Goal: Task Accomplishment & Management: Manage account settings

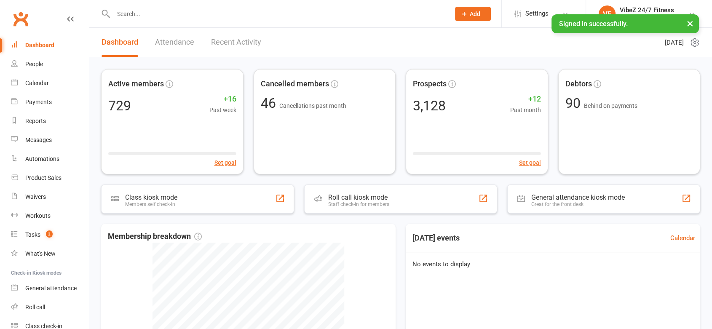
click at [243, 45] on link "Recent Activity" at bounding box center [236, 42] width 50 height 29
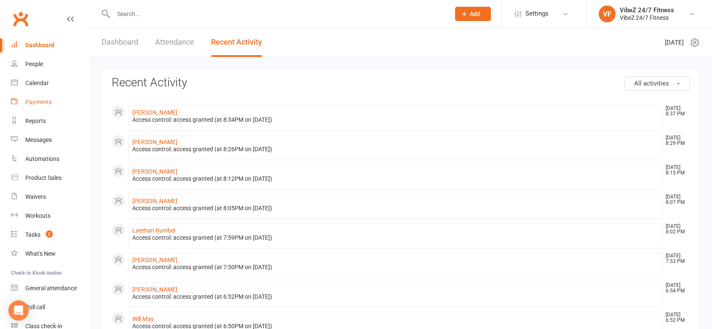
click at [47, 99] on div "Payments" at bounding box center [38, 102] width 27 height 7
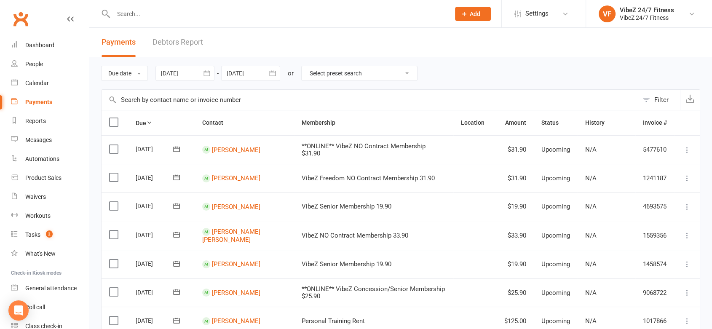
click at [194, 37] on link "Debtors Report" at bounding box center [178, 42] width 51 height 29
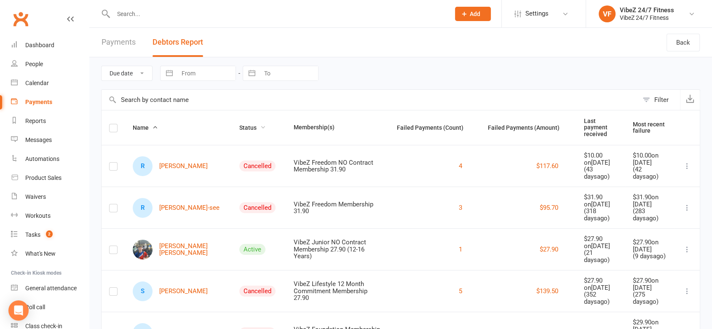
click at [239, 124] on span "Status" at bounding box center [252, 127] width 27 height 7
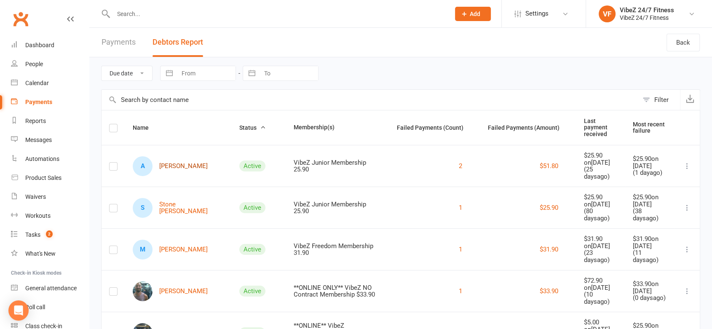
click at [166, 156] on link "A [PERSON_NAME]" at bounding box center [170, 166] width 75 height 20
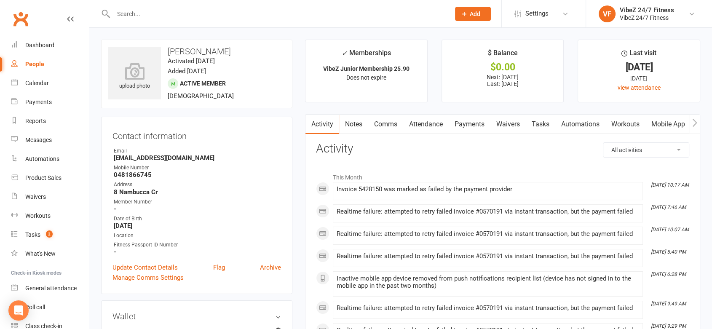
click at [472, 116] on link "Payments" at bounding box center [470, 124] width 42 height 19
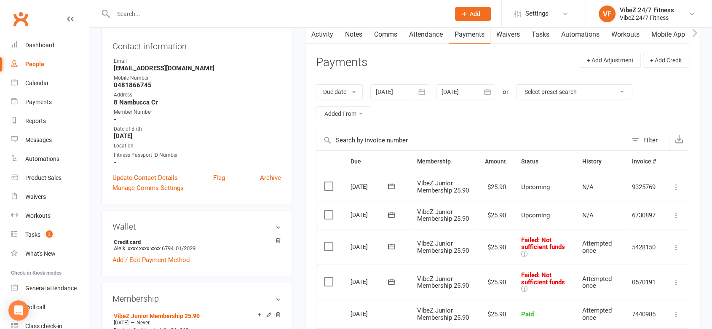
scroll to position [140, 0]
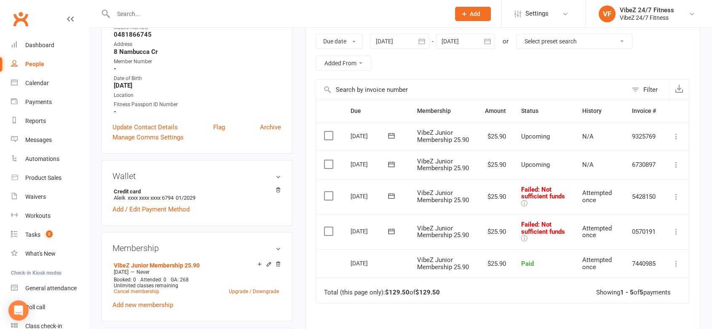
click at [679, 236] on icon at bounding box center [676, 232] width 8 height 8
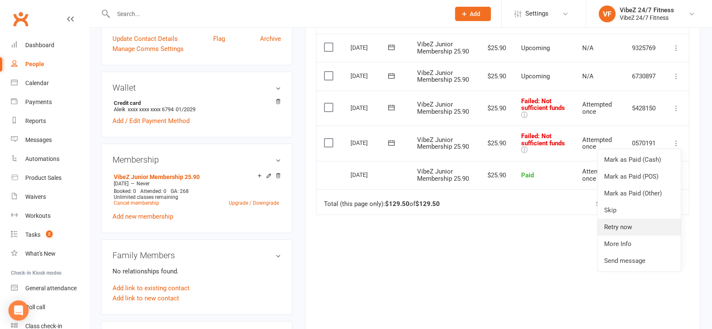
scroll to position [234, 0]
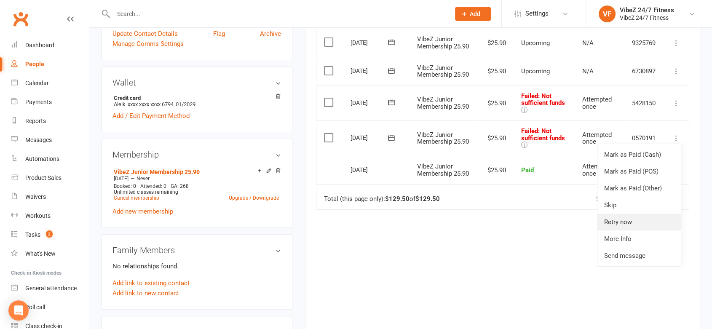
click at [643, 231] on link "Retry now" at bounding box center [639, 222] width 83 height 17
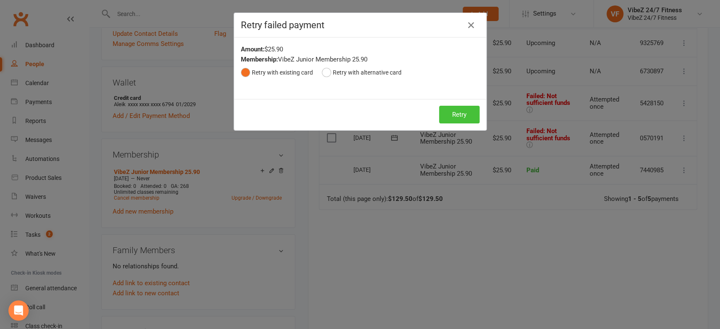
click at [450, 108] on button "Retry" at bounding box center [459, 115] width 40 height 18
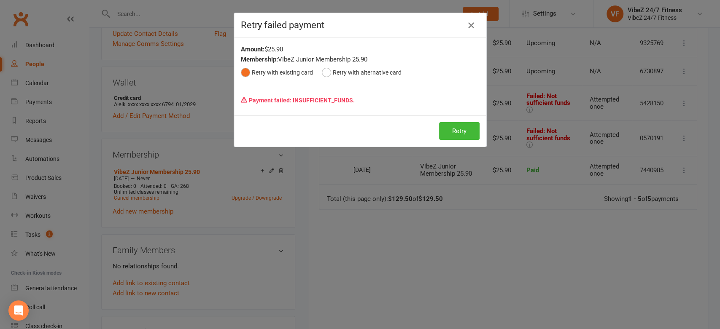
drag, startPoint x: 468, startPoint y: 23, endPoint x: 395, endPoint y: 40, distance: 75.8
click at [468, 23] on icon "button" at bounding box center [471, 25] width 10 height 10
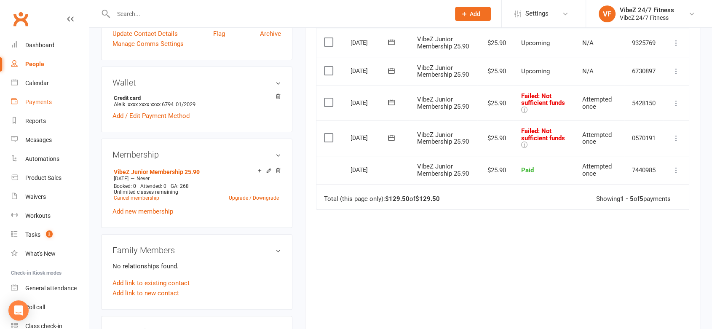
click at [63, 96] on link "Payments" at bounding box center [50, 102] width 78 height 19
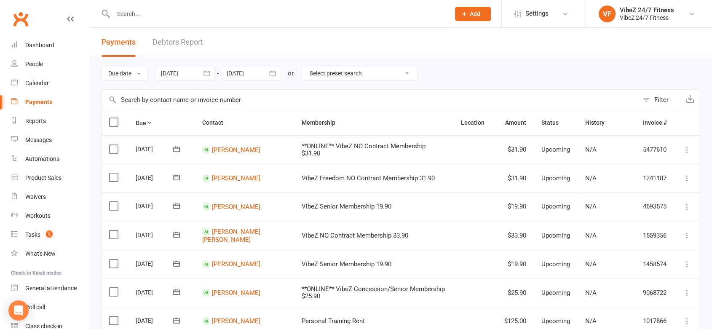
click at [177, 52] on link "Debtors Report" at bounding box center [178, 42] width 51 height 29
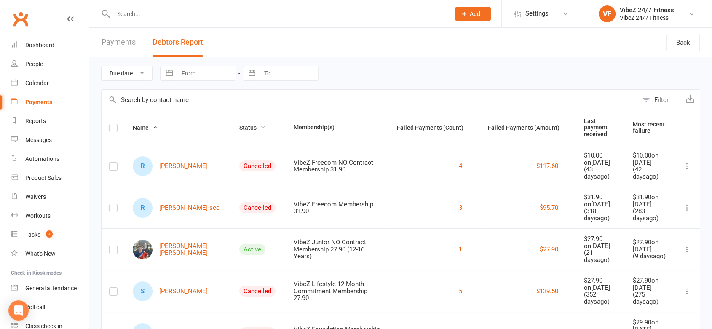
click at [239, 125] on span "Status" at bounding box center [252, 127] width 27 height 7
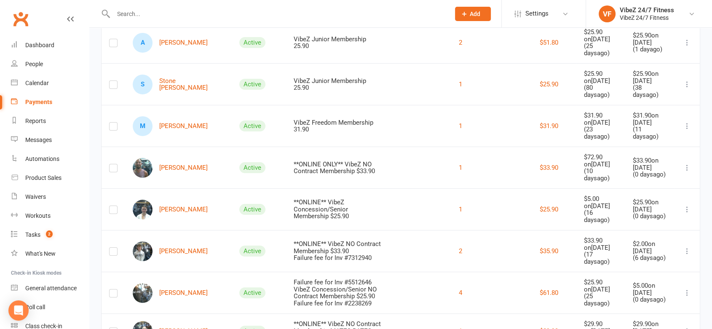
scroll to position [94, 0]
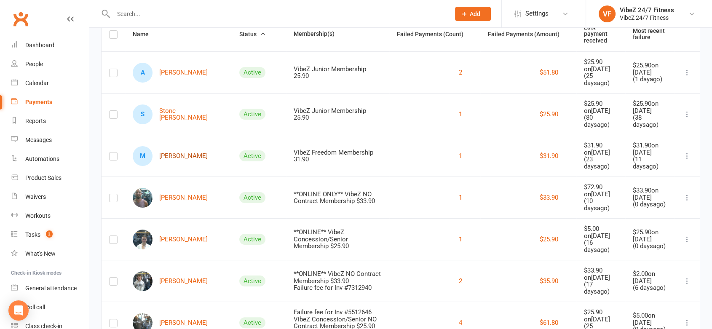
click at [165, 146] on link "M [PERSON_NAME]" at bounding box center [170, 156] width 75 height 20
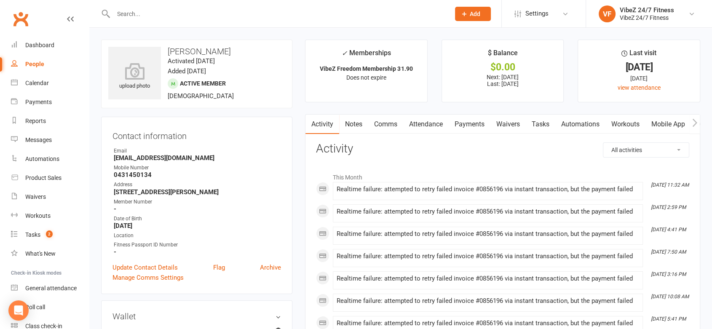
click at [475, 122] on link "Payments" at bounding box center [470, 124] width 42 height 19
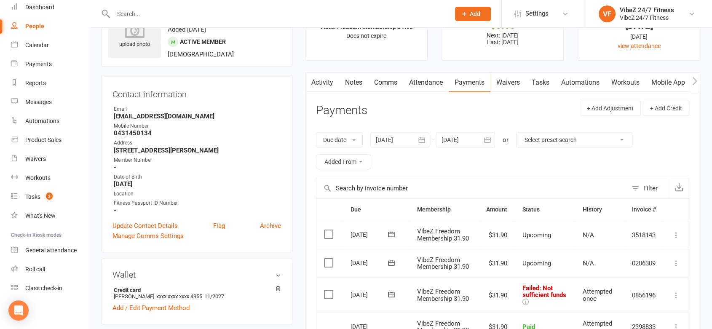
scroll to position [234, 0]
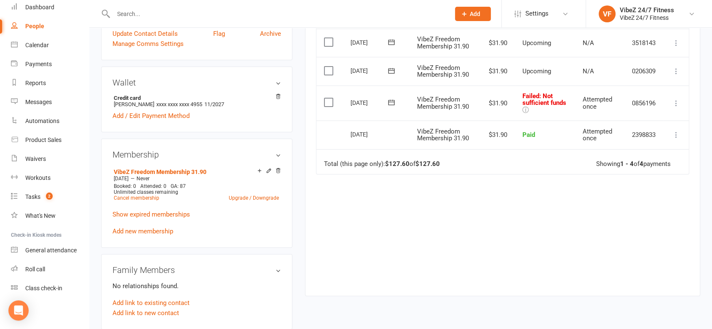
drag, startPoint x: 678, startPoint y: 94, endPoint x: 675, endPoint y: 105, distance: 10.7
click at [677, 95] on td "Mark as Paid (Cash) Mark as Paid (POS) Mark as Paid (Other) Skip Retry now More…" at bounding box center [676, 103] width 25 height 35
click at [673, 109] on td "Mark as Paid (Cash) Mark as Paid (POS) Mark as Paid (Other) Skip Retry now More…" at bounding box center [676, 103] width 25 height 35
click at [680, 99] on icon at bounding box center [676, 103] width 8 height 8
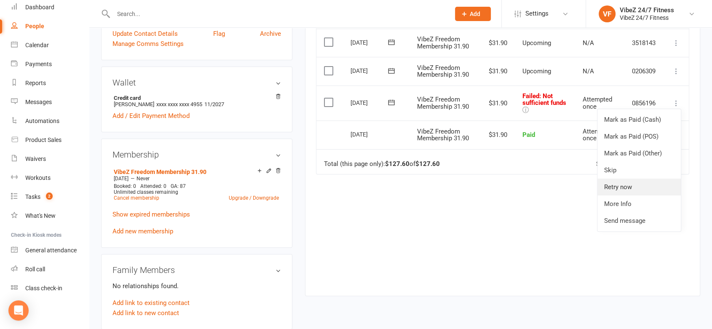
click at [634, 186] on link "Retry now" at bounding box center [639, 187] width 83 height 17
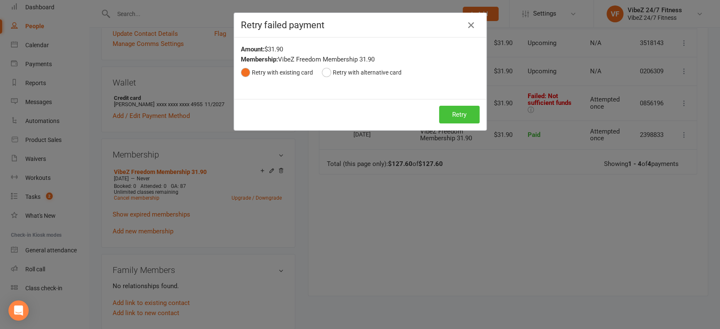
click at [464, 116] on button "Retry" at bounding box center [459, 115] width 40 height 18
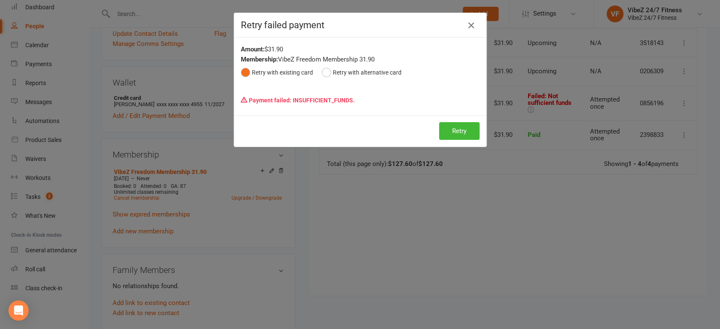
click at [469, 27] on icon "button" at bounding box center [471, 25] width 10 height 10
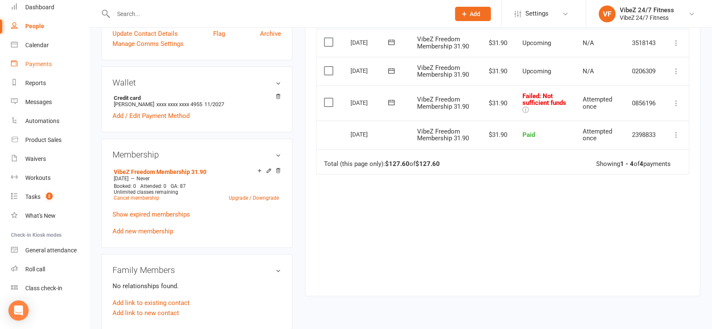
click at [41, 70] on link "Payments" at bounding box center [50, 64] width 78 height 19
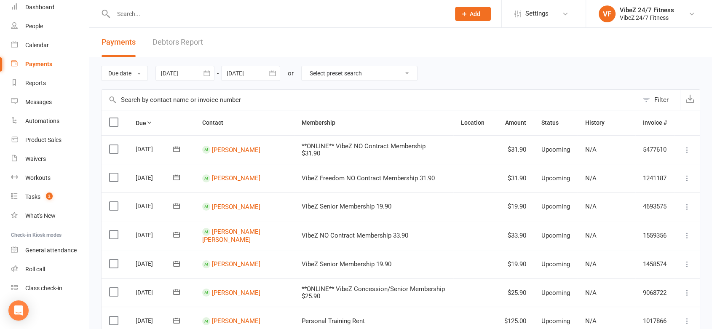
click at [178, 33] on link "Debtors Report" at bounding box center [178, 42] width 51 height 29
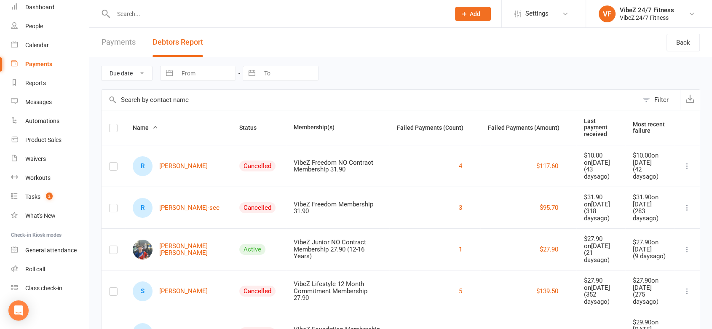
drag, startPoint x: 231, startPoint y: 121, endPoint x: 304, endPoint y: 172, distance: 89.5
click at [239, 123] on button "Status" at bounding box center [252, 128] width 27 height 10
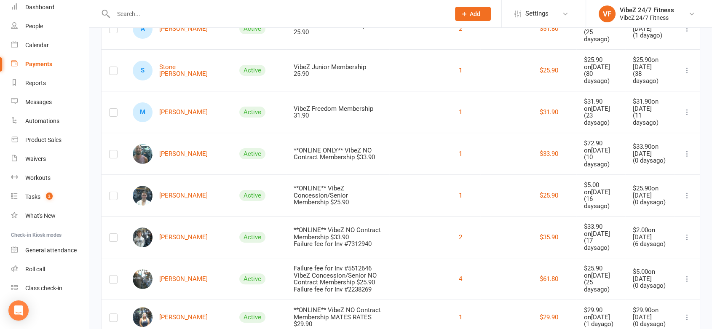
scroll to position [140, 0]
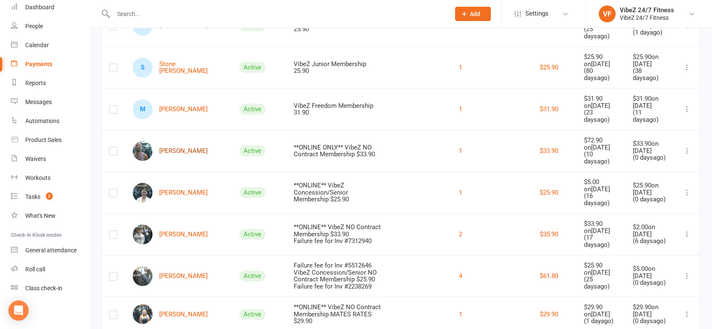
click at [186, 145] on link "[PERSON_NAME]" at bounding box center [170, 151] width 75 height 20
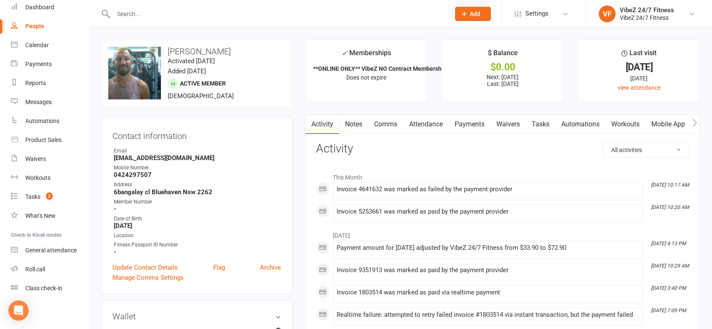
click at [465, 127] on link "Payments" at bounding box center [470, 124] width 42 height 19
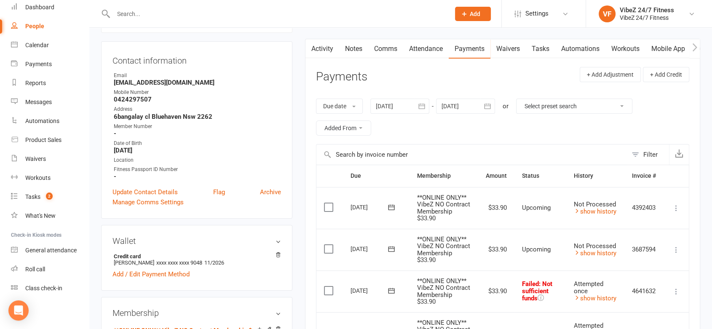
scroll to position [140, 0]
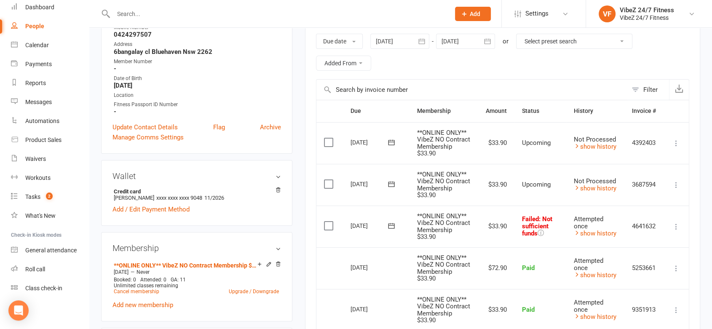
click at [681, 225] on button at bounding box center [677, 227] width 10 height 10
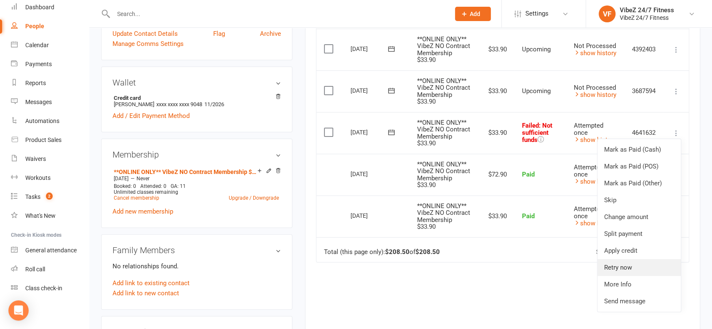
click at [625, 265] on link "Retry now" at bounding box center [639, 267] width 83 height 17
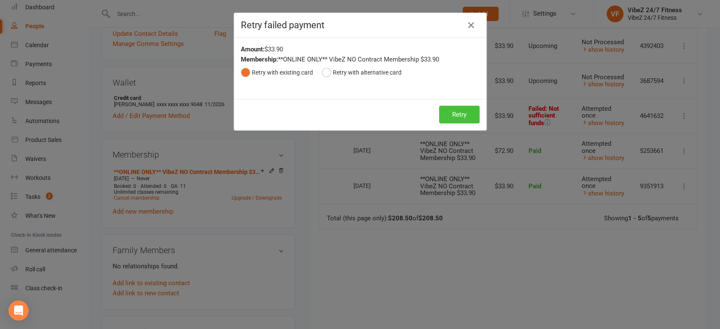
click at [452, 118] on button "Retry" at bounding box center [459, 115] width 40 height 18
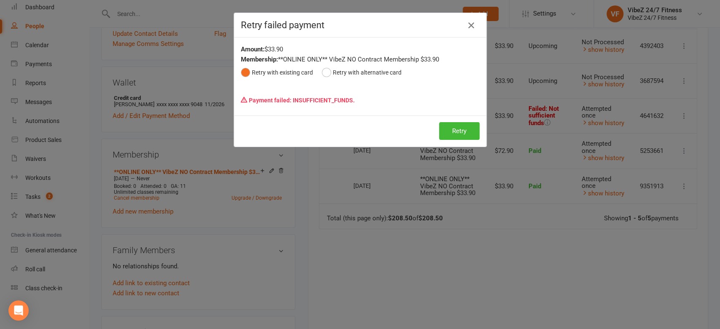
click at [468, 26] on icon "button" at bounding box center [471, 25] width 10 height 10
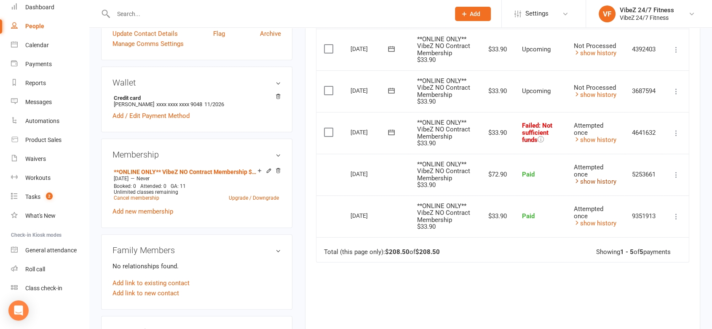
click at [597, 178] on link "show history" at bounding box center [595, 182] width 43 height 8
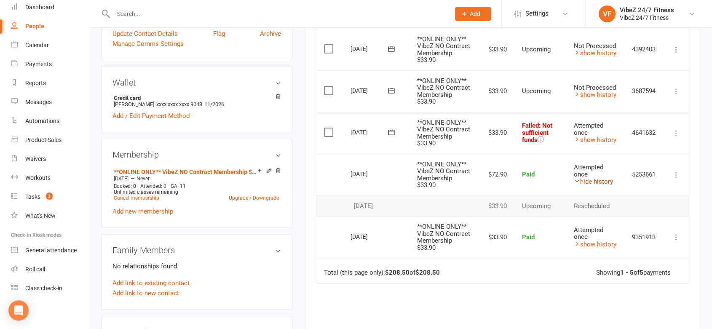
click at [597, 178] on link "hide history" at bounding box center [593, 182] width 39 height 8
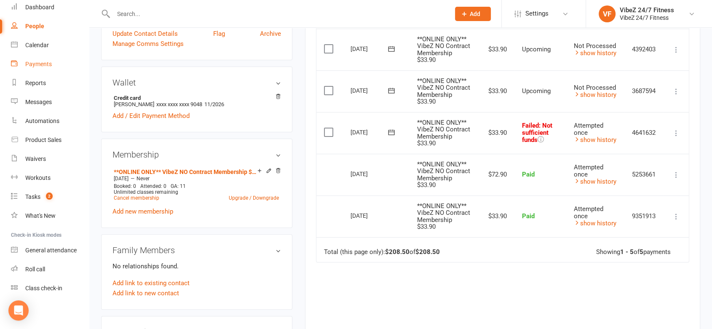
click at [43, 59] on link "Payments" at bounding box center [50, 64] width 78 height 19
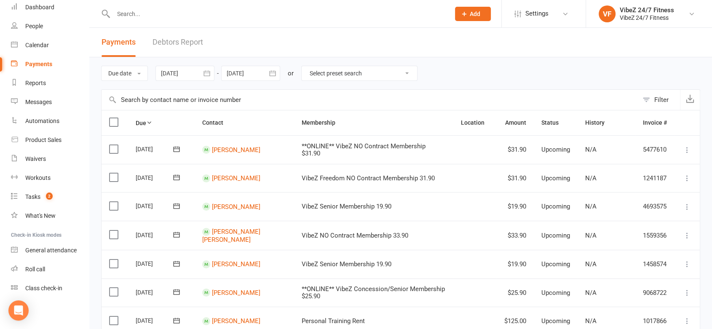
click at [177, 45] on link "Debtors Report" at bounding box center [178, 42] width 51 height 29
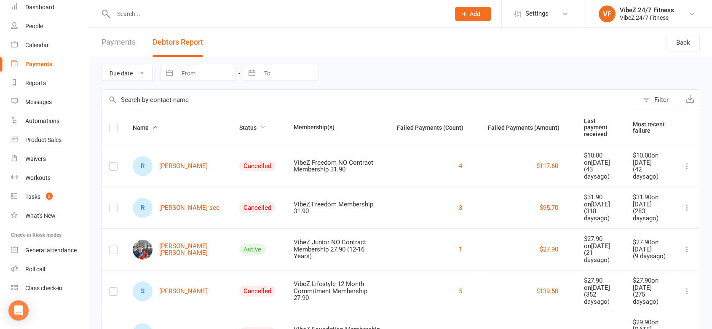
click at [239, 124] on span "Status" at bounding box center [252, 127] width 27 height 7
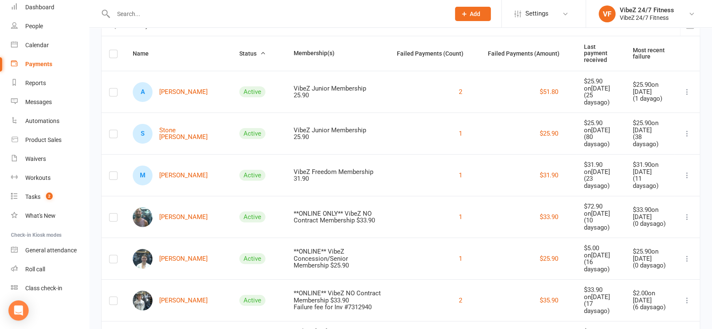
scroll to position [94, 0]
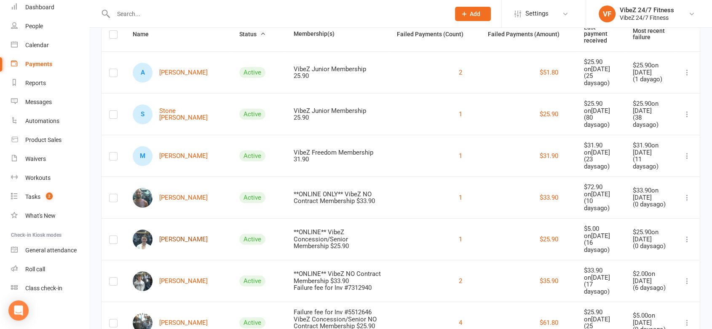
click at [182, 230] on link "[PERSON_NAME]" at bounding box center [170, 240] width 75 height 20
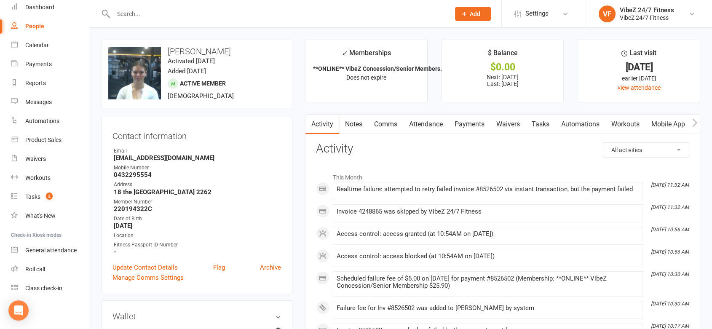
click at [469, 119] on link "Payments" at bounding box center [470, 124] width 42 height 19
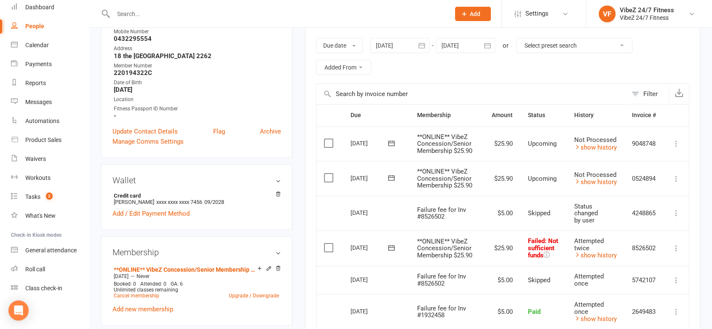
scroll to position [140, 0]
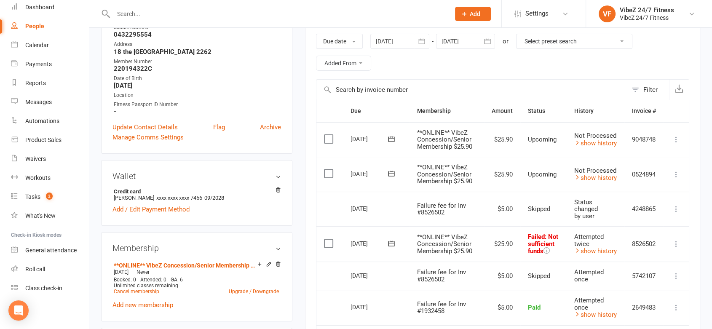
click at [672, 245] on button at bounding box center [677, 244] width 10 height 10
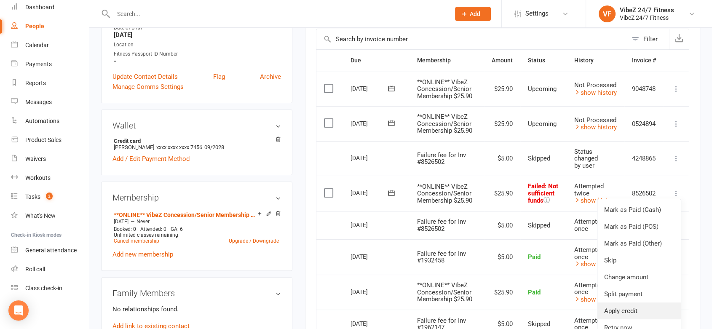
scroll to position [281, 0]
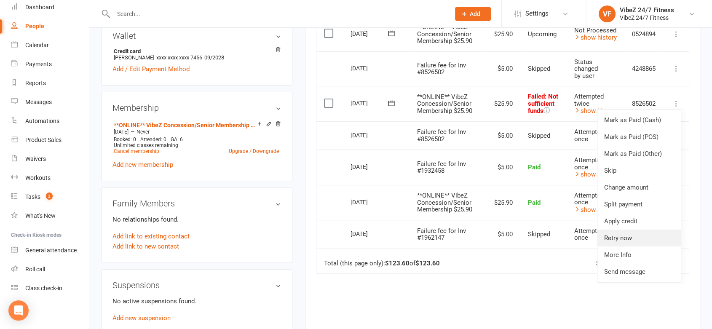
click at [631, 233] on link "Retry now" at bounding box center [639, 238] width 83 height 17
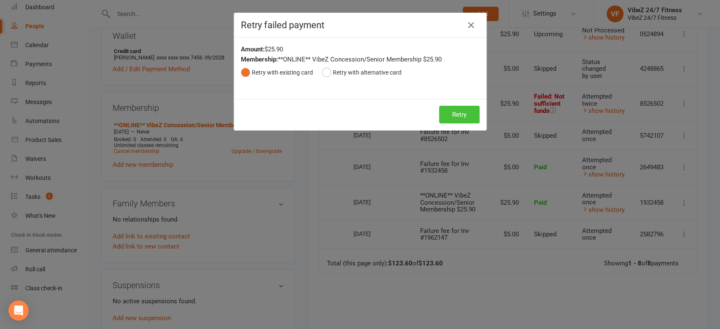
click at [465, 118] on button "Retry" at bounding box center [459, 115] width 40 height 18
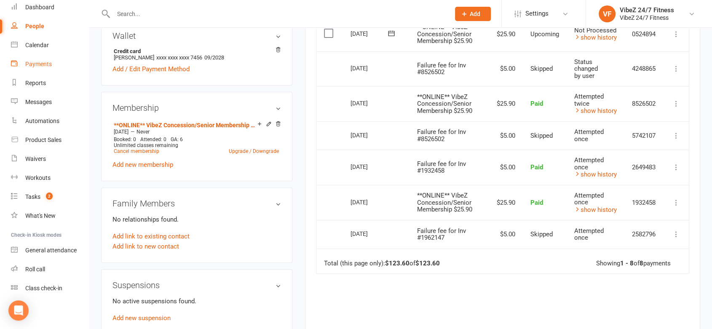
click at [45, 67] on div "Payments" at bounding box center [38, 64] width 27 height 7
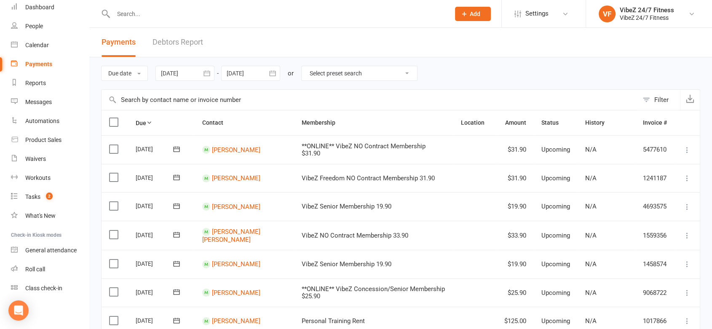
click at [158, 43] on link "Debtors Report" at bounding box center [178, 42] width 51 height 29
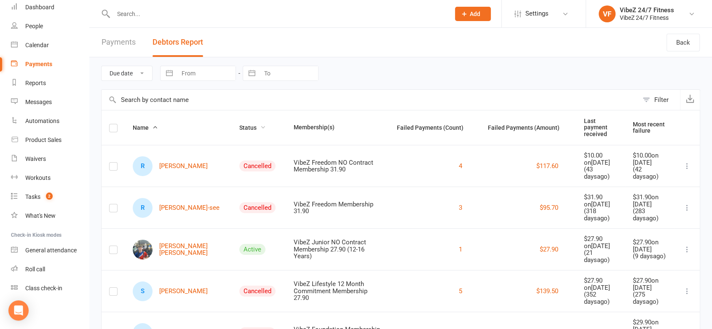
click at [239, 124] on span "Status" at bounding box center [252, 127] width 27 height 7
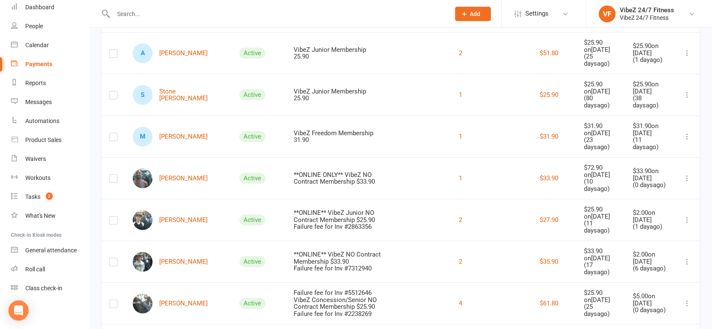
scroll to position [140, 0]
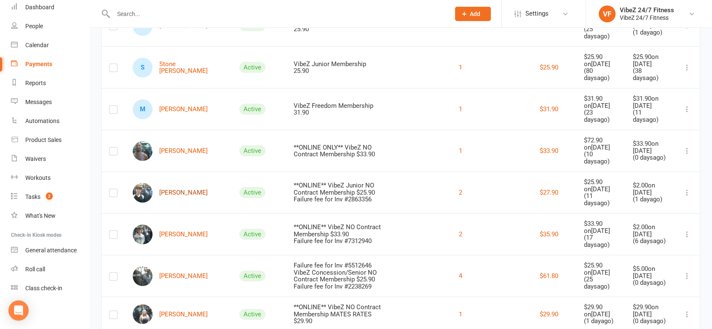
click at [189, 187] on link "[PERSON_NAME]" at bounding box center [170, 193] width 75 height 20
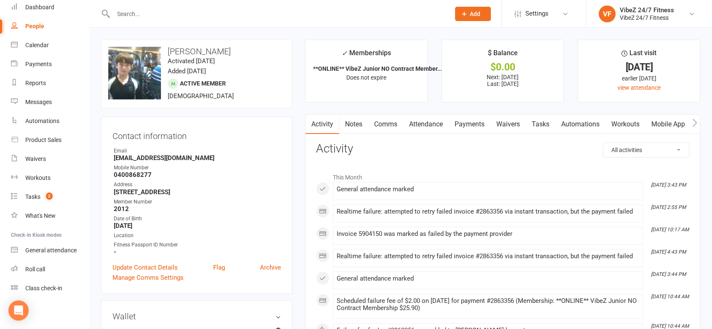
drag, startPoint x: 481, startPoint y: 124, endPoint x: 515, endPoint y: 135, distance: 35.6
click at [482, 124] on link "Payments" at bounding box center [470, 124] width 42 height 19
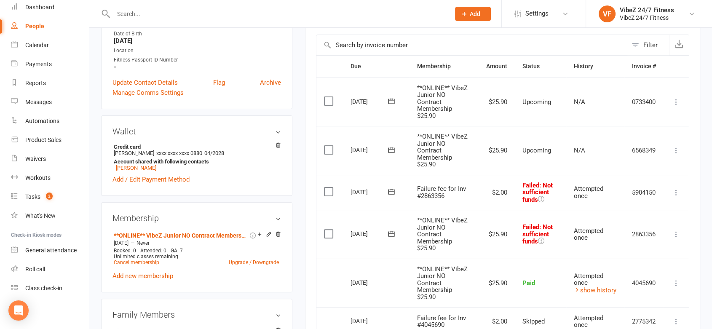
scroll to position [187, 0]
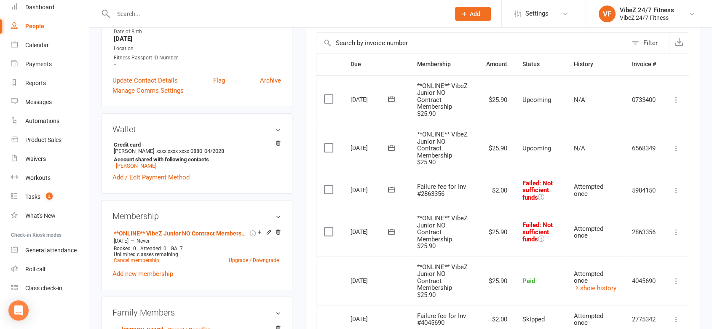
click at [674, 228] on icon at bounding box center [676, 232] width 8 height 8
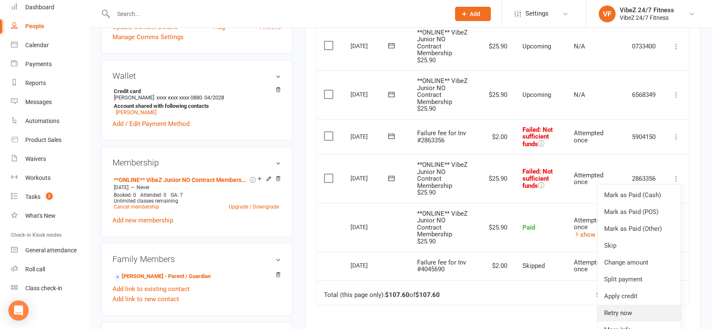
scroll to position [281, 0]
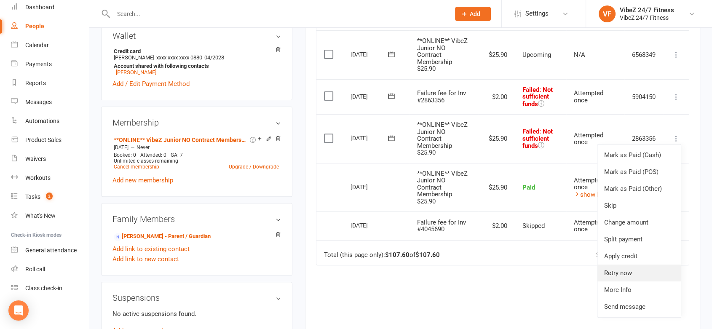
click at [632, 266] on link "Retry now" at bounding box center [639, 273] width 83 height 17
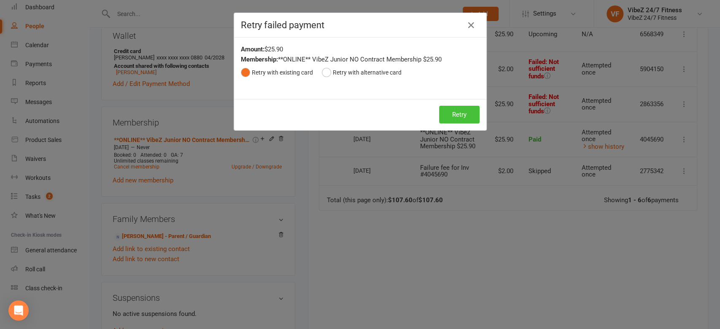
click at [464, 110] on button "Retry" at bounding box center [459, 115] width 40 height 18
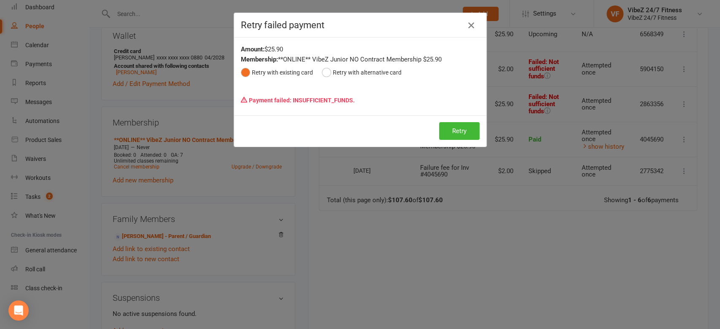
click at [470, 28] on icon "button" at bounding box center [471, 25] width 10 height 10
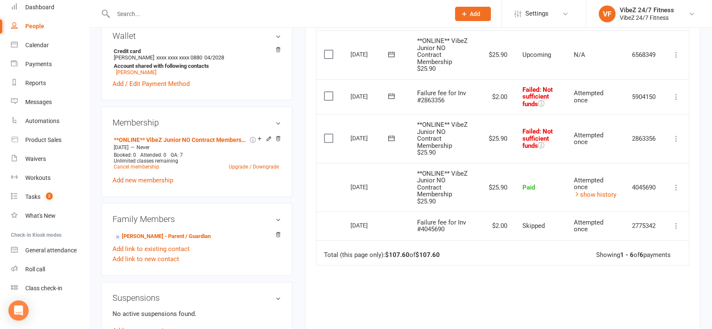
click at [677, 93] on icon at bounding box center [676, 97] width 8 height 8
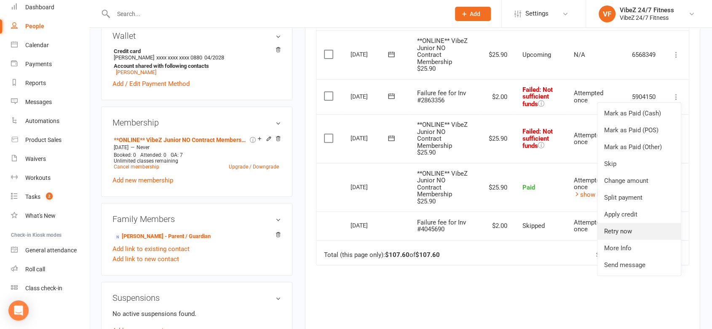
click at [634, 228] on link "Retry now" at bounding box center [639, 231] width 83 height 17
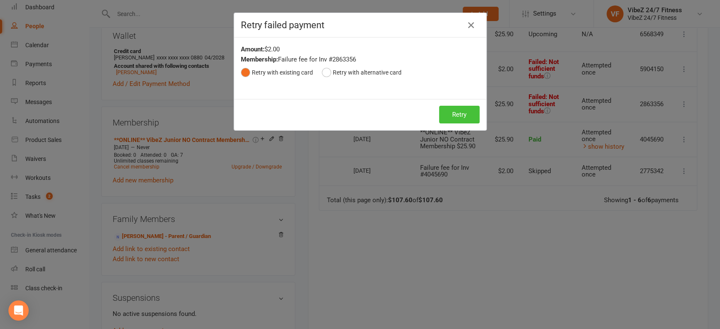
click at [459, 112] on button "Retry" at bounding box center [459, 115] width 40 height 18
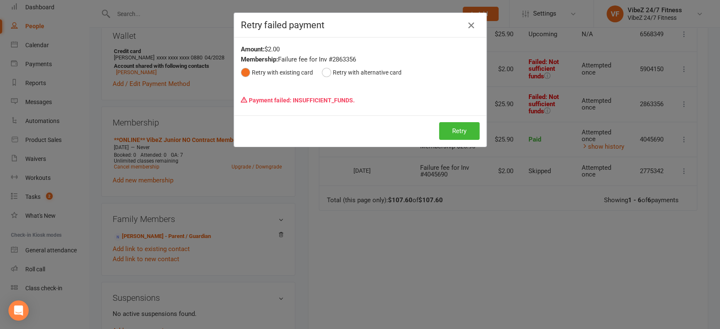
drag, startPoint x: 466, startPoint y: 26, endPoint x: 455, endPoint y: 33, distance: 12.9
click at [464, 30] on button "button" at bounding box center [470, 25] width 13 height 13
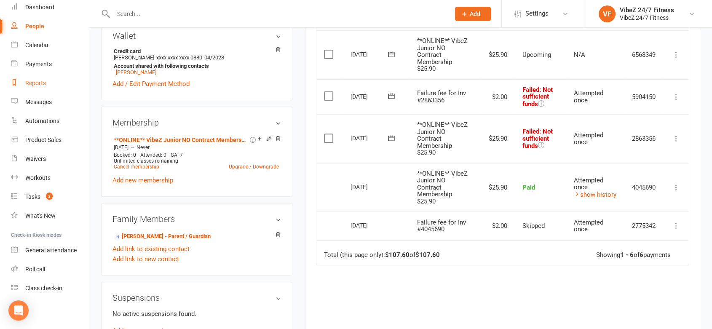
click at [40, 82] on div "Reports" at bounding box center [35, 83] width 21 height 7
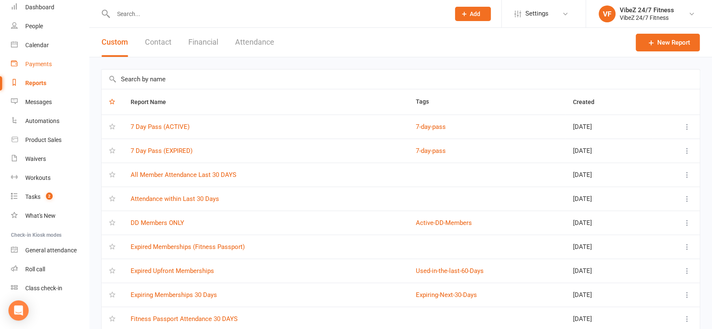
click at [44, 63] on div "Payments" at bounding box center [38, 64] width 27 height 7
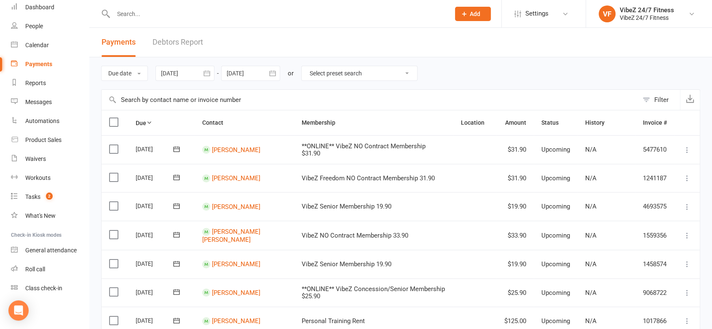
click at [172, 46] on link "Debtors Report" at bounding box center [178, 42] width 51 height 29
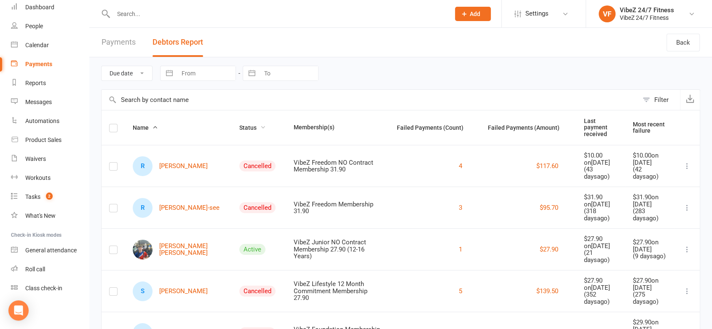
click at [239, 124] on span "Status" at bounding box center [252, 127] width 27 height 7
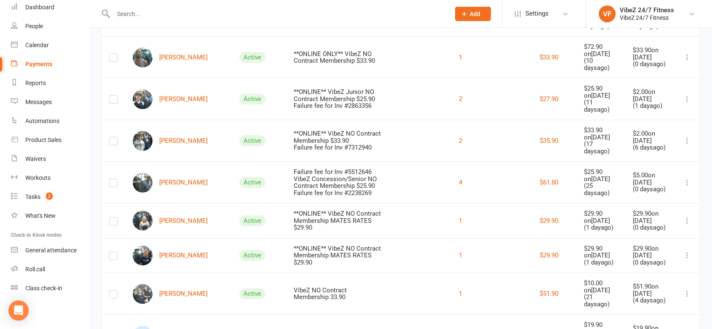
scroll to position [281, 0]
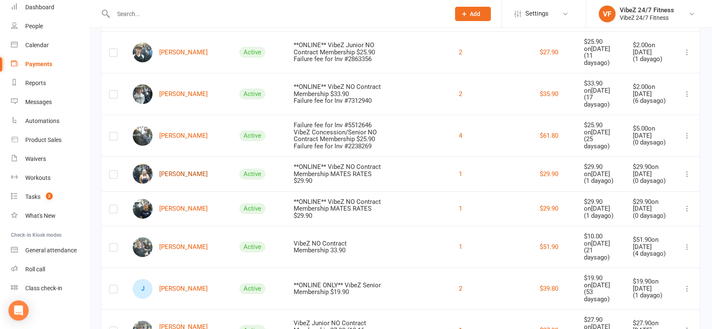
click at [179, 164] on link "[PERSON_NAME]" at bounding box center [170, 174] width 75 height 20
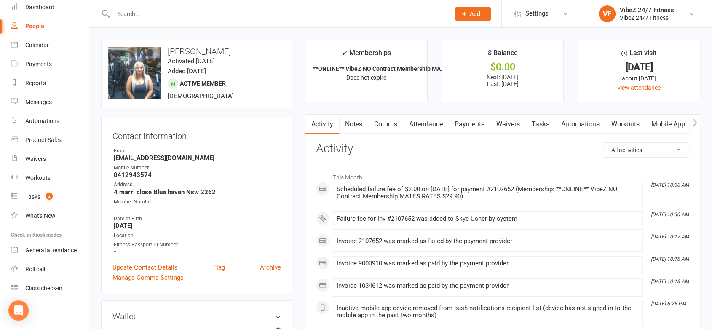
click at [470, 123] on link "Payments" at bounding box center [470, 124] width 42 height 19
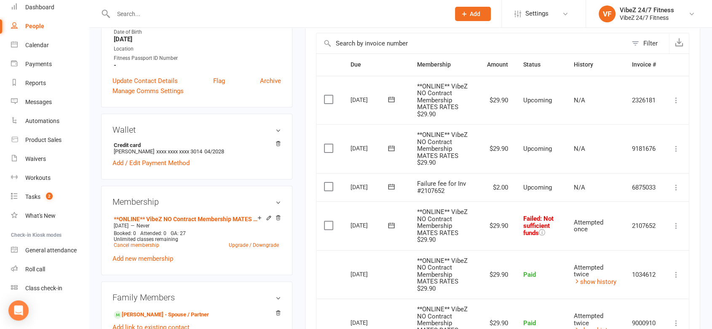
scroll to position [187, 0]
click at [677, 221] on icon at bounding box center [676, 225] width 8 height 8
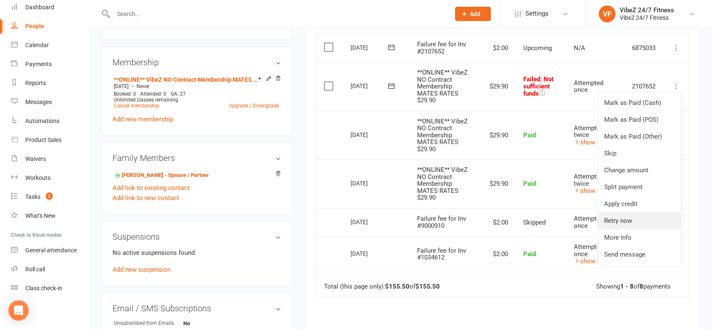
scroll to position [328, 0]
click at [624, 216] on link "Retry now" at bounding box center [639, 219] width 83 height 17
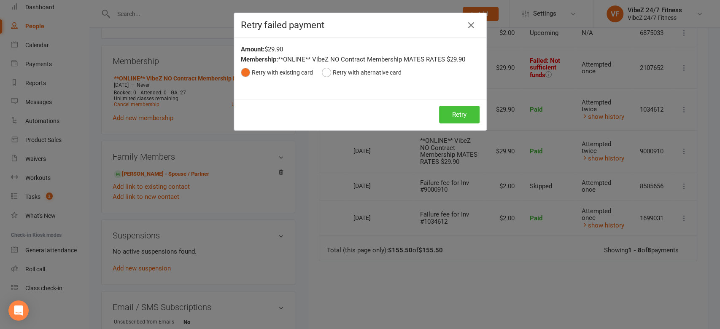
click at [462, 106] on div "Retry Retry" at bounding box center [360, 114] width 252 height 31
click at [471, 110] on button "Retry" at bounding box center [459, 115] width 40 height 18
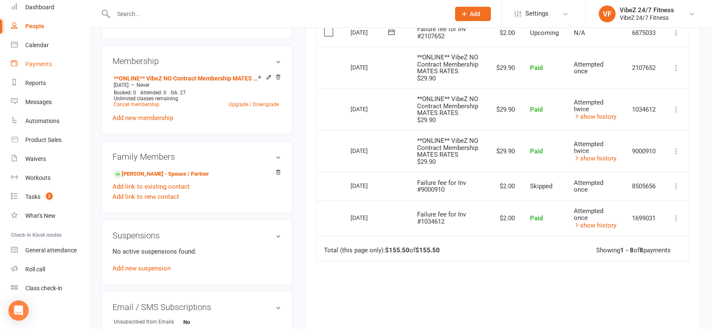
click at [40, 65] on div "Payments" at bounding box center [38, 64] width 27 height 7
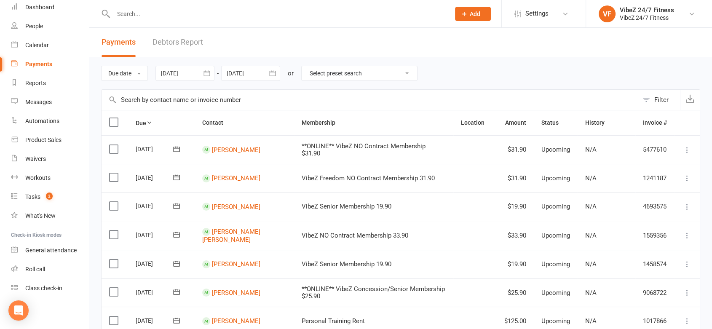
click at [179, 43] on link "Debtors Report" at bounding box center [178, 42] width 51 height 29
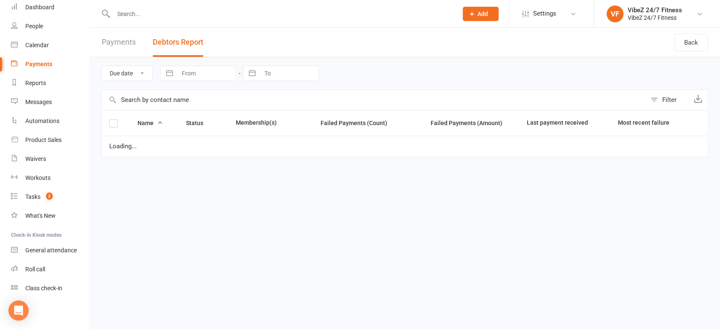
click at [179, 43] on button "Debtors Report" at bounding box center [178, 42] width 51 height 29
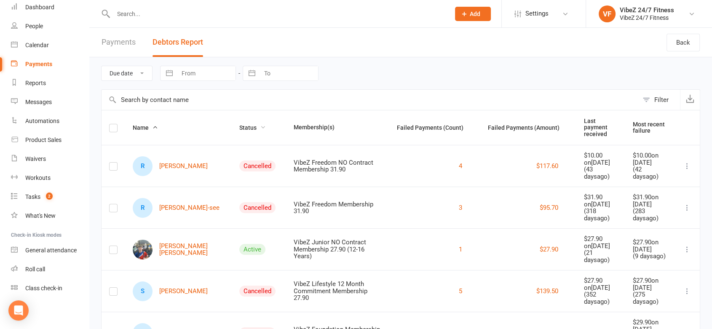
click at [239, 124] on span "Status" at bounding box center [252, 127] width 27 height 7
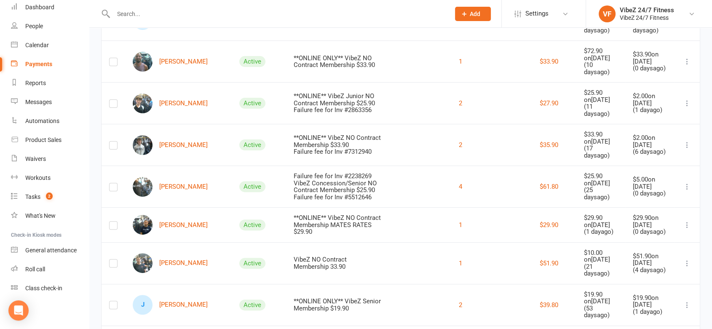
scroll to position [281, 0]
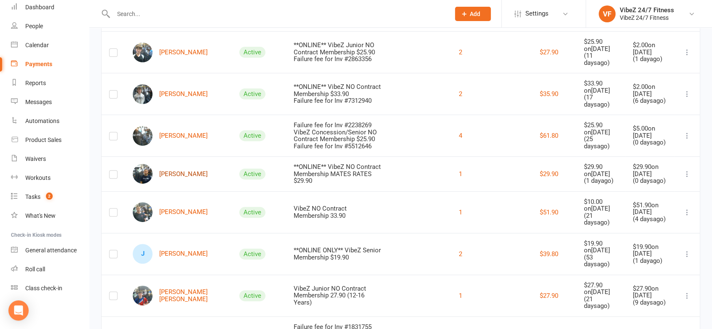
click at [185, 166] on link "[PERSON_NAME]" at bounding box center [170, 174] width 75 height 20
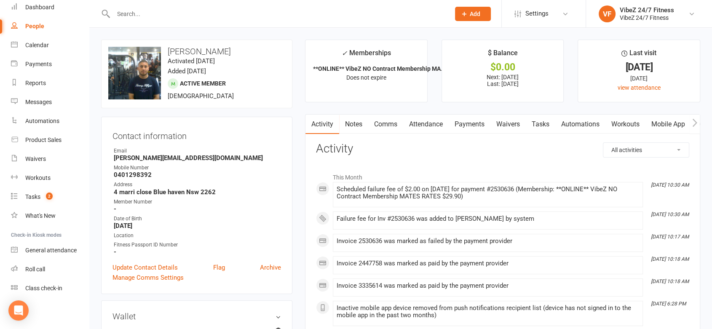
click at [462, 121] on link "Payments" at bounding box center [470, 124] width 42 height 19
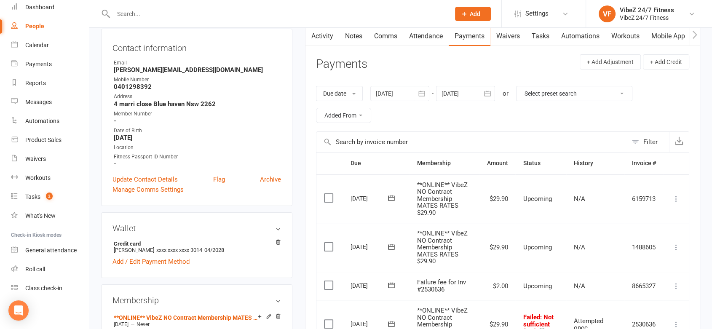
scroll to position [234, 0]
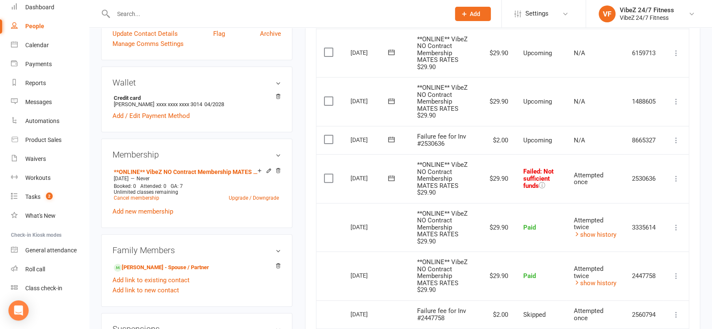
click at [678, 180] on icon at bounding box center [676, 179] width 8 height 8
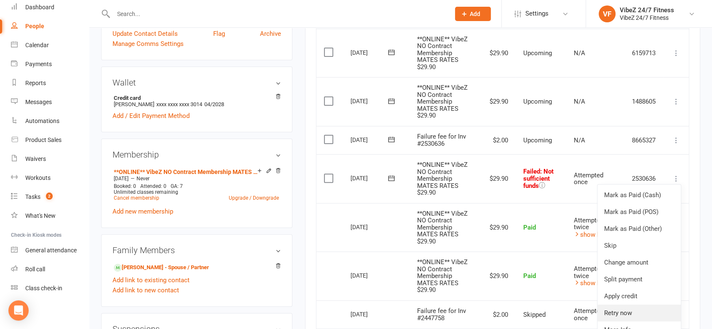
click at [628, 309] on link "Retry now" at bounding box center [639, 313] width 83 height 17
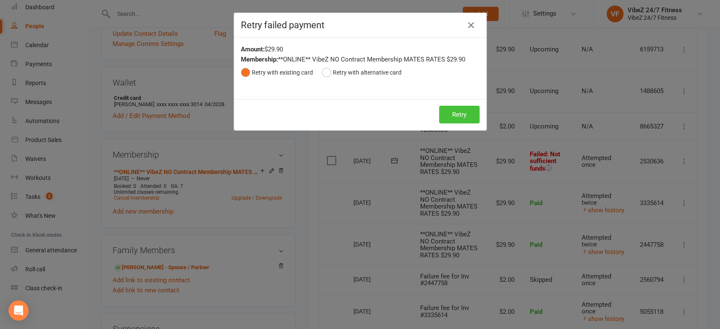
click at [462, 118] on button "Retry" at bounding box center [459, 115] width 40 height 18
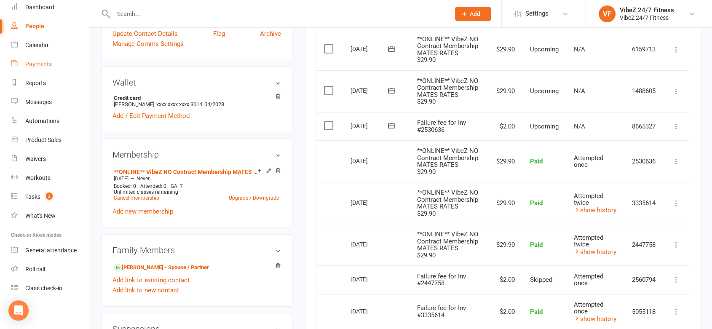
click at [46, 70] on link "Payments" at bounding box center [50, 64] width 78 height 19
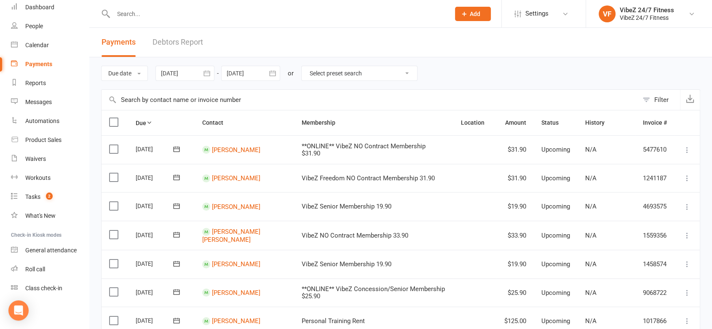
click at [165, 51] on link "Debtors Report" at bounding box center [178, 42] width 51 height 29
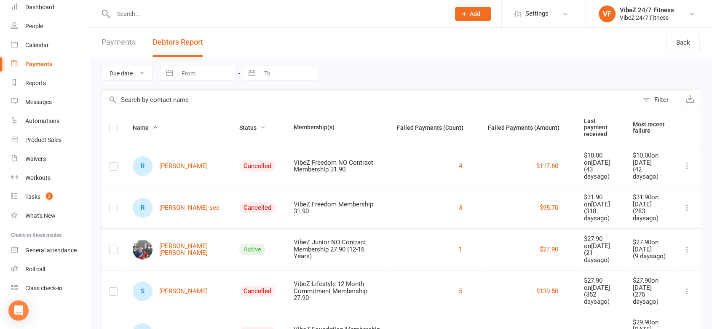
click at [239, 124] on span "Status" at bounding box center [252, 127] width 27 height 7
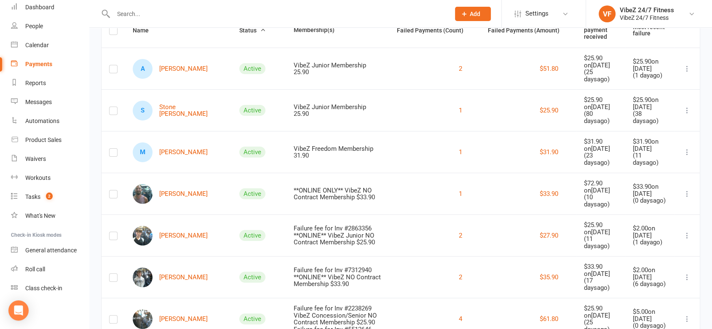
scroll to position [281, 0]
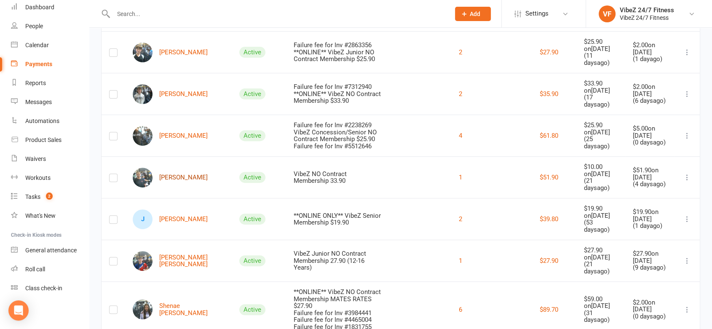
click at [180, 168] on link "[PERSON_NAME]" at bounding box center [170, 178] width 75 height 20
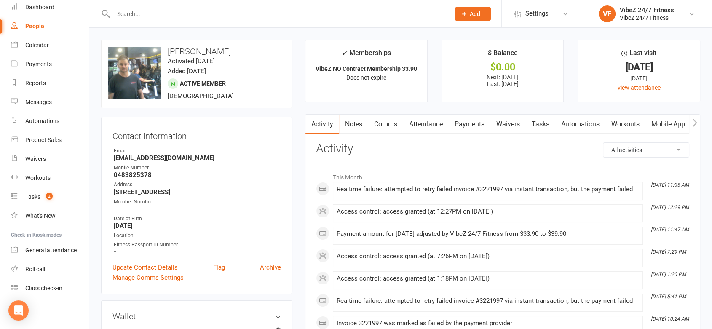
click at [454, 124] on link "Payments" at bounding box center [470, 124] width 42 height 19
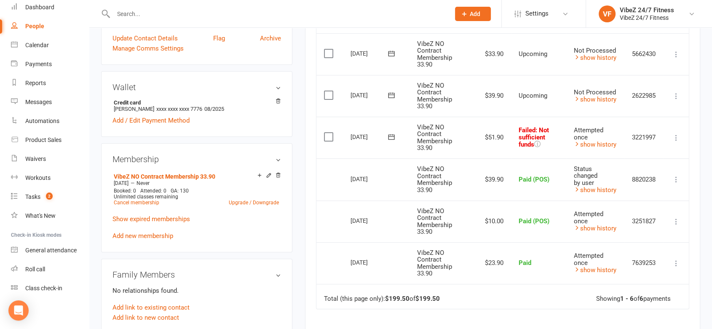
scroll to position [234, 0]
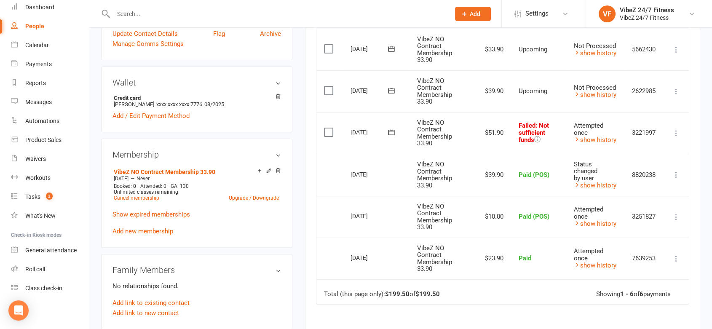
click at [677, 131] on icon at bounding box center [676, 133] width 8 height 8
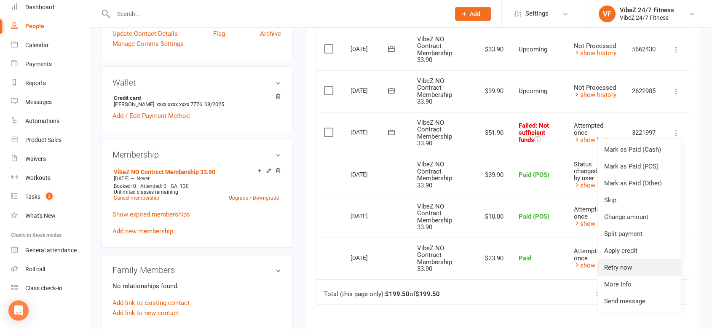
click at [632, 261] on link "Retry now" at bounding box center [639, 267] width 83 height 17
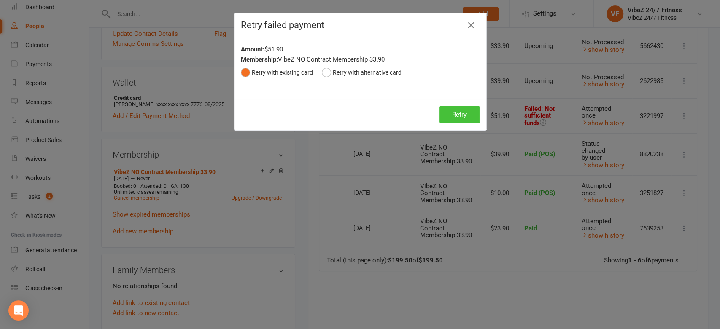
click at [470, 114] on button "Retry" at bounding box center [459, 115] width 40 height 18
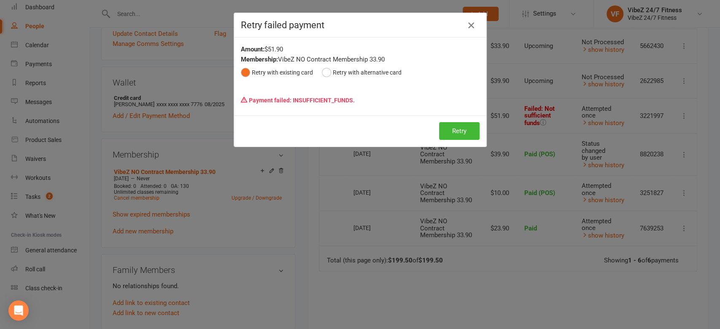
click at [466, 20] on icon "button" at bounding box center [471, 25] width 10 height 10
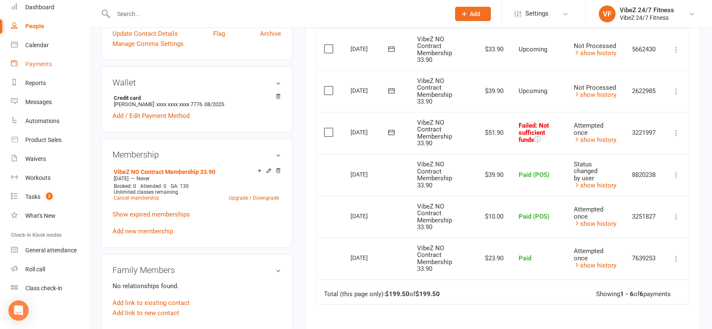
click at [40, 67] on div "Payments" at bounding box center [38, 64] width 27 height 7
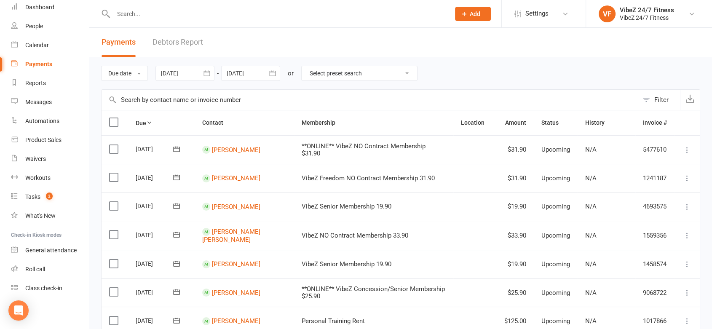
click at [173, 49] on link "Debtors Report" at bounding box center [178, 42] width 51 height 29
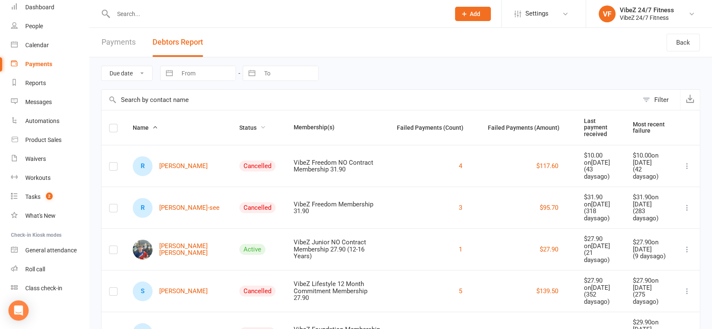
click at [239, 124] on span "Status" at bounding box center [252, 127] width 27 height 7
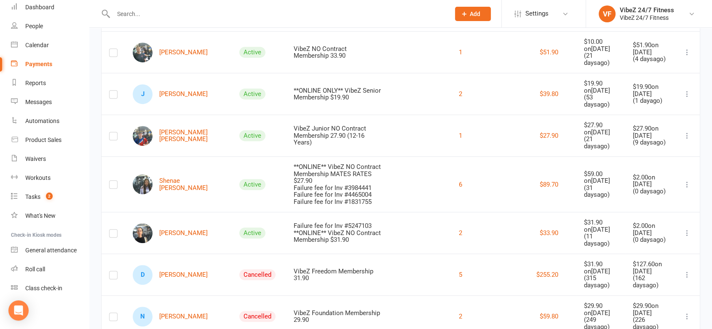
scroll to position [422, 0]
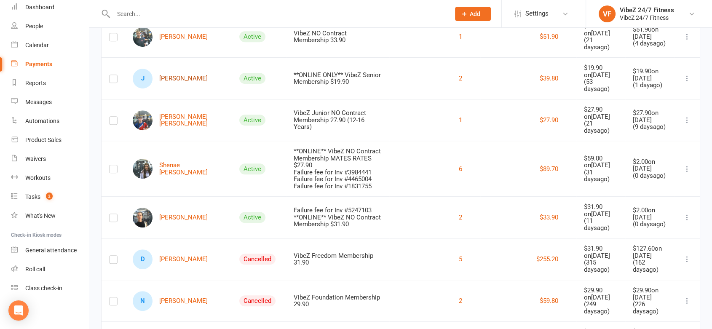
click at [186, 75] on link "[PERSON_NAME]" at bounding box center [170, 79] width 75 height 20
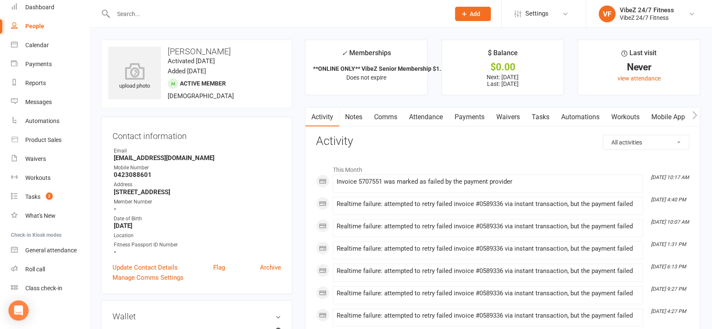
click at [470, 121] on link "Payments" at bounding box center [470, 117] width 42 height 19
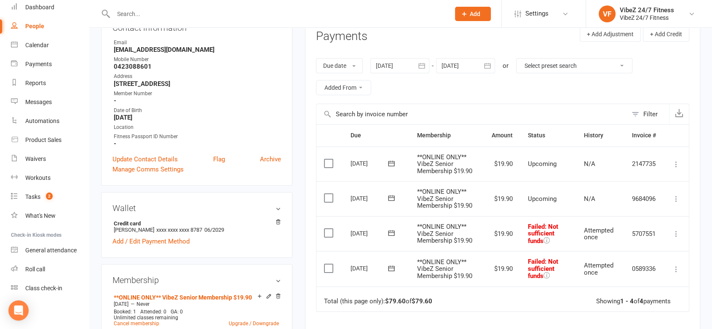
scroll to position [140, 0]
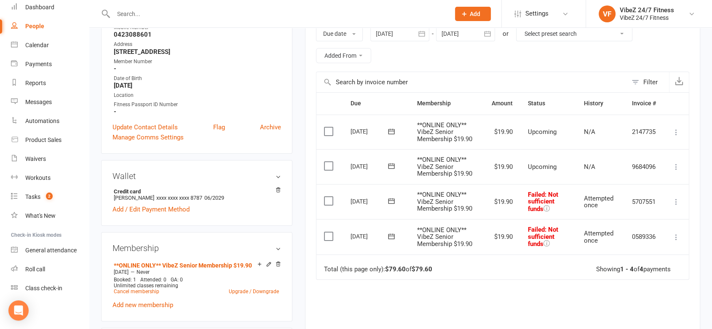
click at [675, 193] on td "Mark as Paid (Cash) Mark as Paid (POS) Mark as Paid (Other) Skip Change amount …" at bounding box center [676, 201] width 25 height 35
click at [675, 199] on icon at bounding box center [676, 202] width 8 height 8
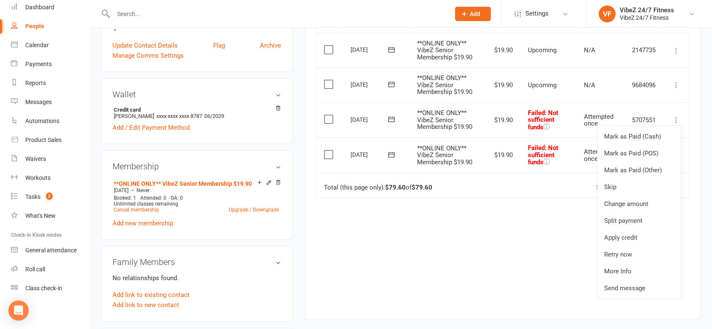
scroll to position [281, 0]
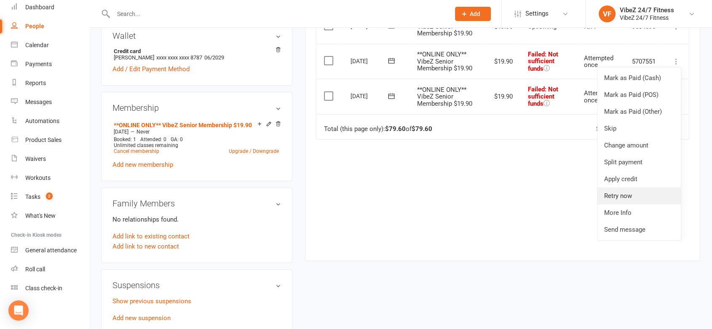
click at [641, 196] on link "Retry now" at bounding box center [639, 196] width 83 height 17
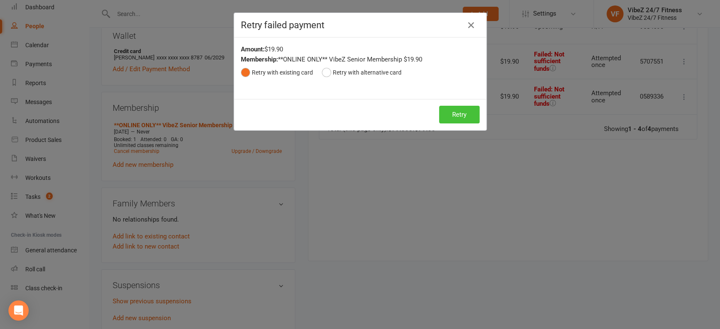
click at [463, 114] on button "Retry" at bounding box center [459, 115] width 40 height 18
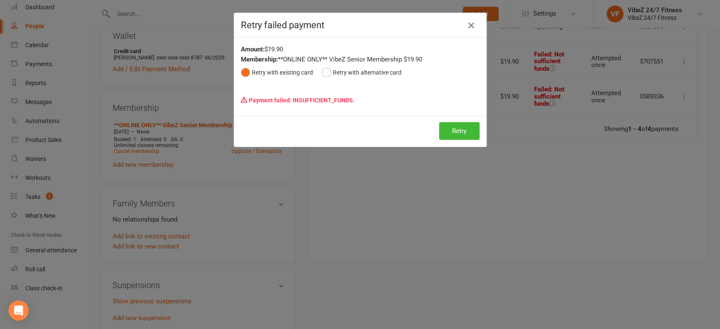
click at [469, 23] on icon "button" at bounding box center [471, 25] width 10 height 10
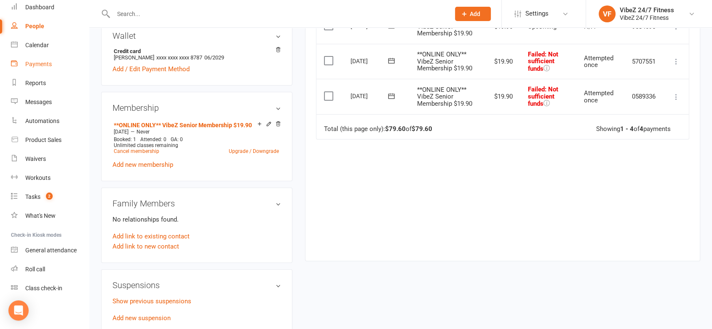
click at [36, 65] on div "Payments" at bounding box center [38, 64] width 27 height 7
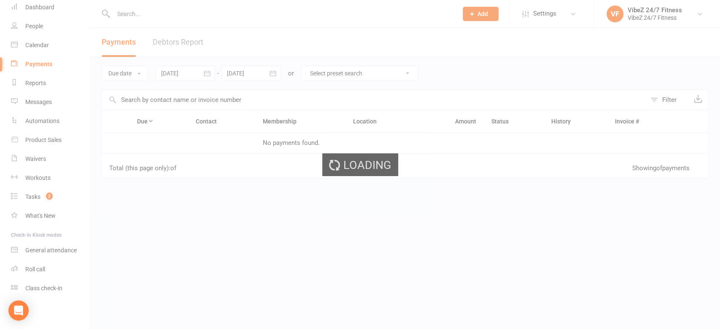
click at [176, 41] on link "Debtors Report" at bounding box center [178, 42] width 51 height 29
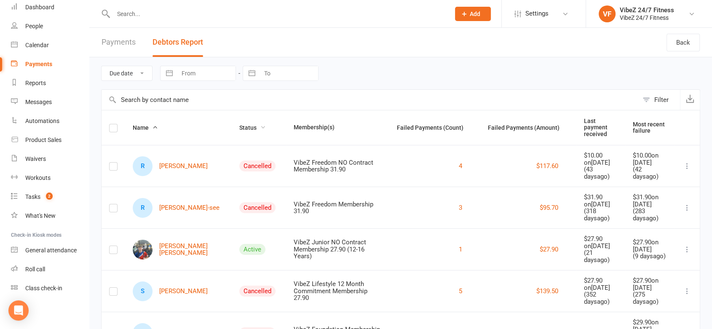
click at [239, 127] on span "Status" at bounding box center [252, 127] width 27 height 7
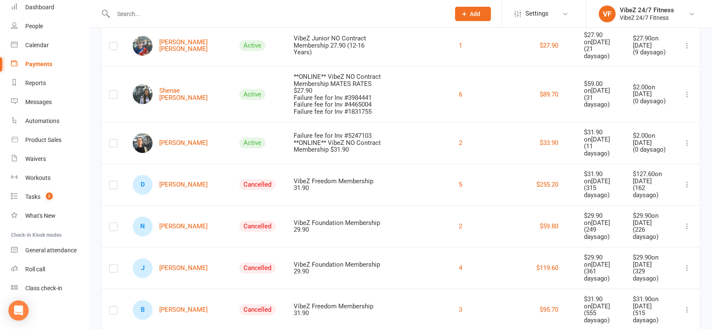
scroll to position [515, 0]
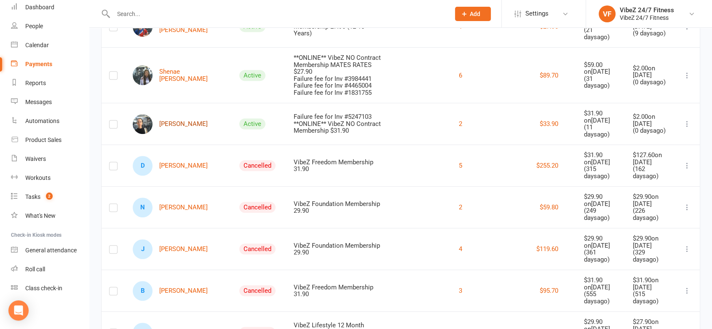
click at [194, 114] on link "[PERSON_NAME]" at bounding box center [170, 124] width 75 height 20
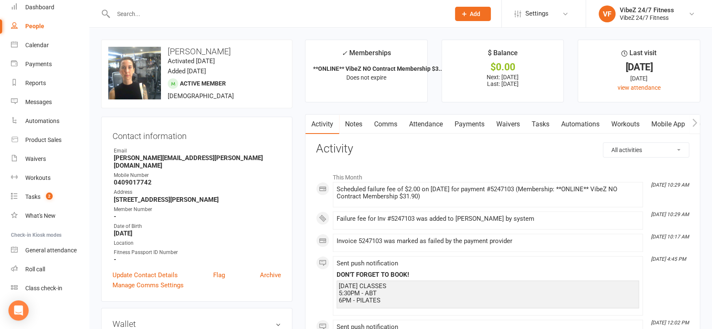
click at [467, 127] on link "Payments" at bounding box center [470, 124] width 42 height 19
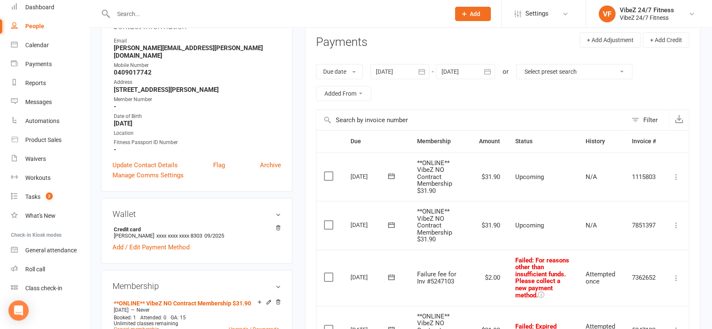
scroll to position [234, 0]
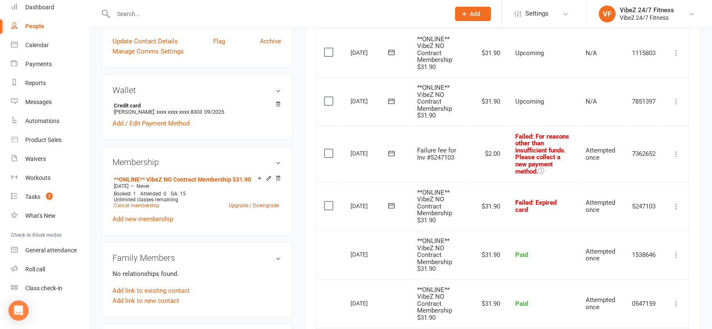
click at [677, 152] on icon at bounding box center [676, 154] width 8 height 8
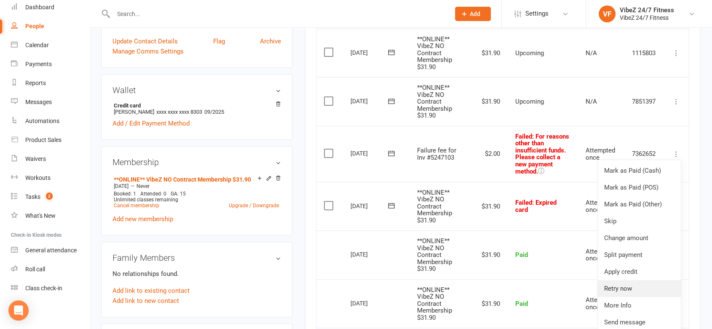
click at [628, 287] on link "Retry now" at bounding box center [639, 288] width 83 height 17
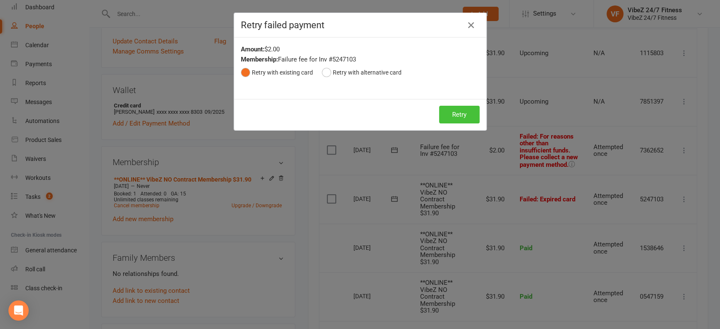
click at [454, 113] on button "Retry" at bounding box center [459, 115] width 40 height 18
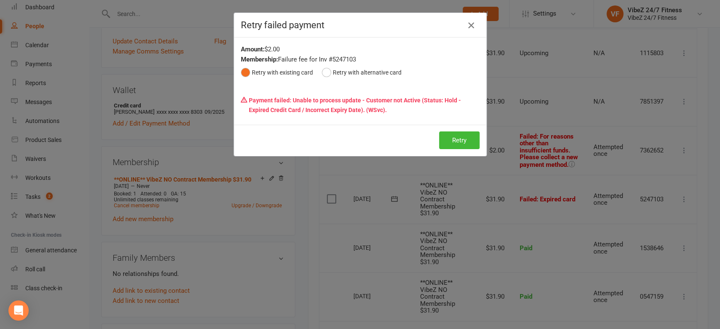
click at [470, 26] on icon "button" at bounding box center [471, 25] width 10 height 10
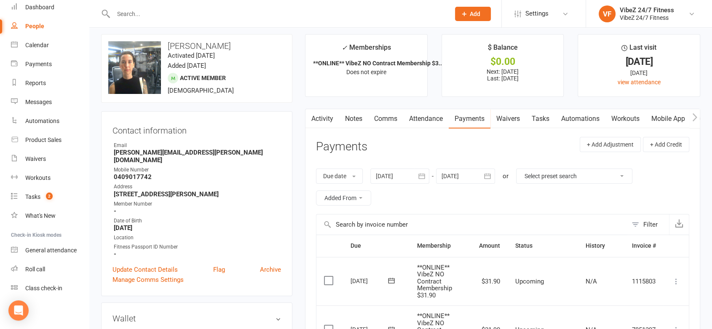
scroll to position [0, 0]
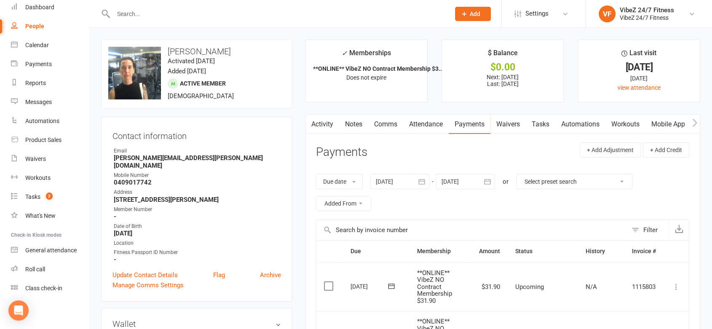
click at [214, 13] on input "text" at bounding box center [277, 14] width 333 height 12
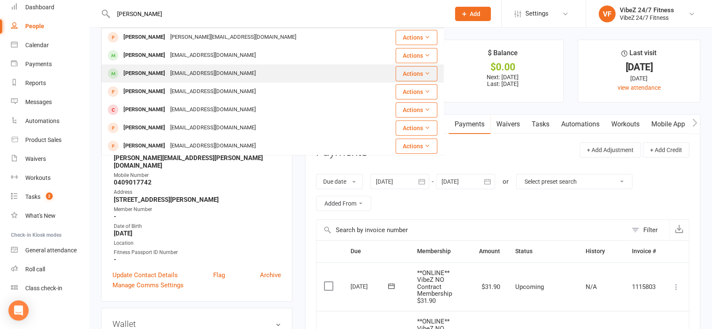
type input "[PERSON_NAME]"
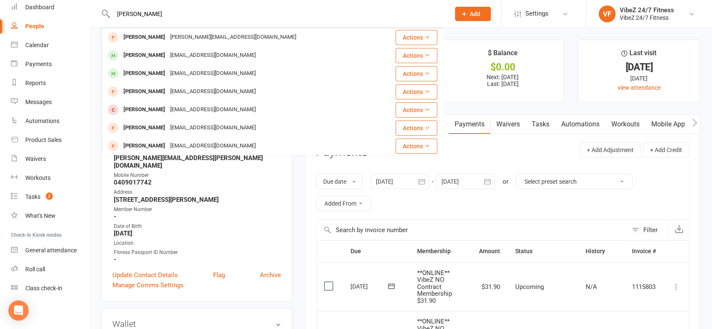
click at [199, 73] on div "[EMAIL_ADDRESS][DOMAIN_NAME]" at bounding box center [213, 73] width 91 height 12
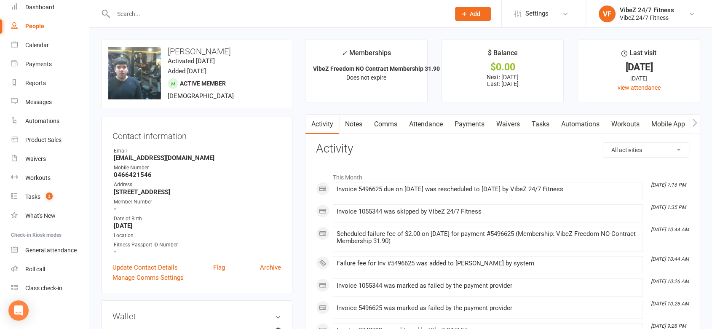
click at [475, 127] on link "Payments" at bounding box center [470, 124] width 42 height 19
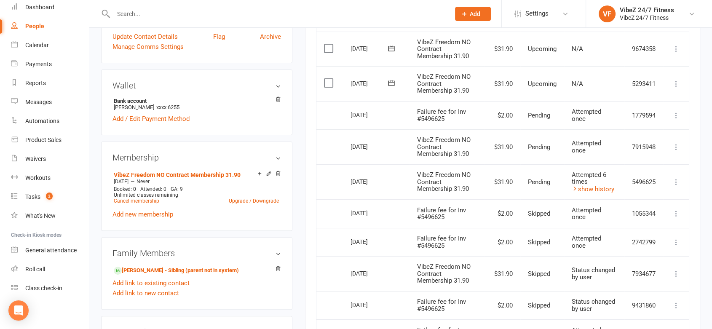
scroll to position [234, 0]
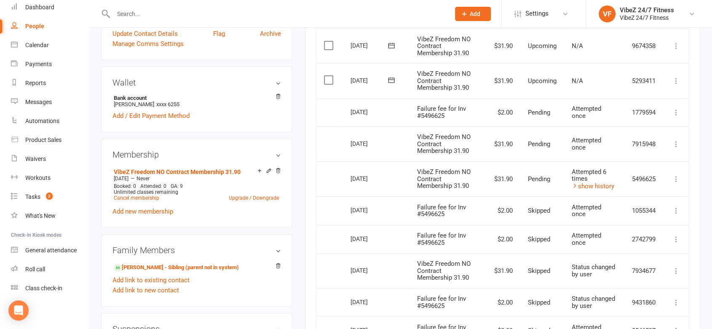
click at [674, 145] on icon at bounding box center [676, 144] width 8 height 8
click at [692, 129] on div "Activity Notes Comms Attendance Payments Waivers Tasks Automations Workouts Mob…" at bounding box center [502, 186] width 395 height 612
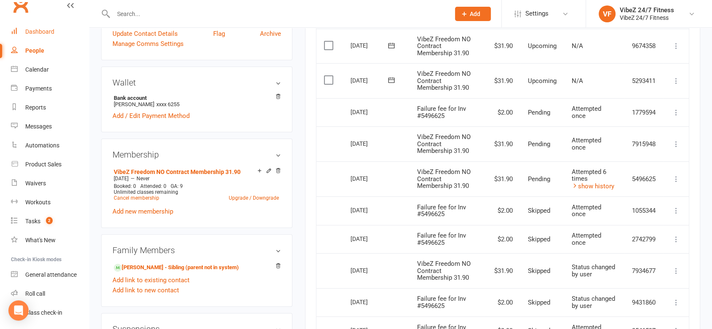
scroll to position [0, 0]
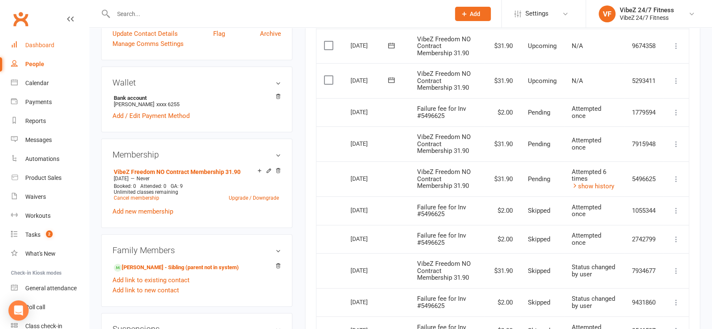
click at [42, 44] on div "Dashboard" at bounding box center [39, 45] width 29 height 7
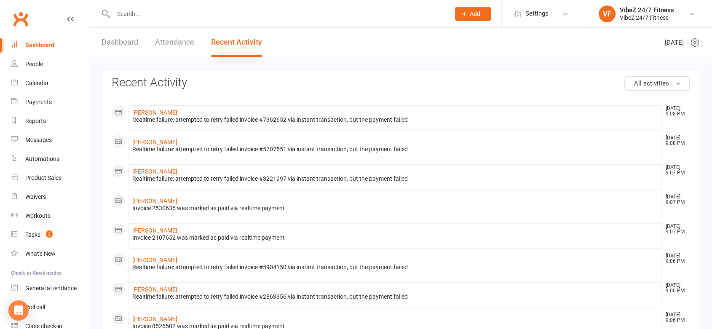
click at [116, 47] on link "Dashboard" at bounding box center [120, 42] width 37 height 29
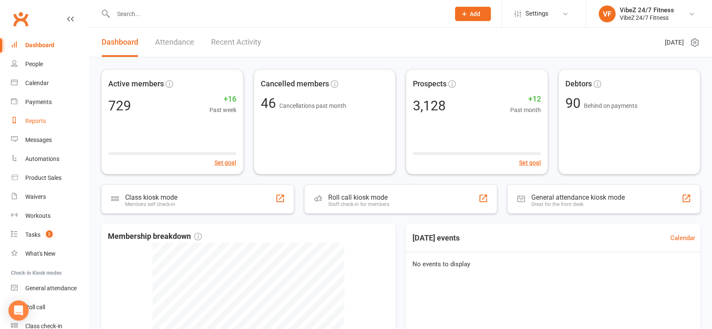
click at [43, 121] on div "Reports" at bounding box center [35, 121] width 21 height 7
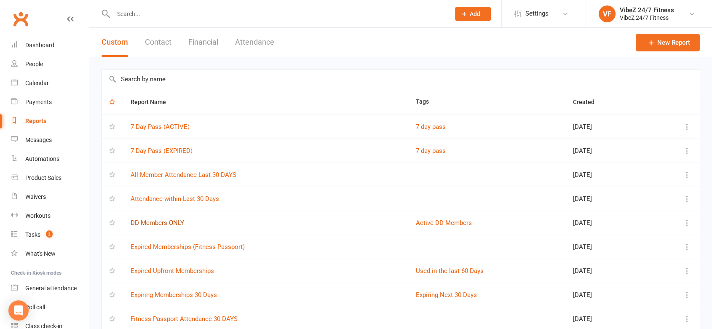
click at [154, 219] on link "DD Members ONLY" at bounding box center [158, 223] width 54 height 8
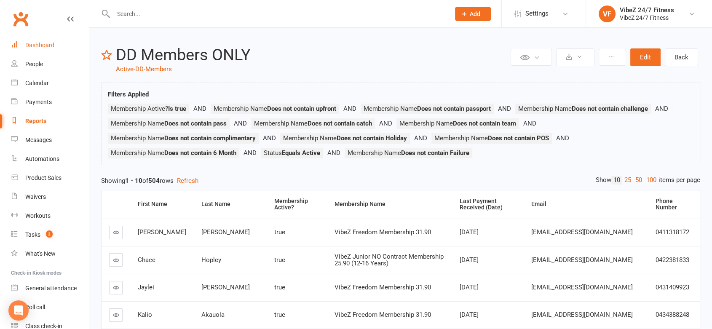
click at [50, 45] on div "Dashboard" at bounding box center [39, 45] width 29 height 7
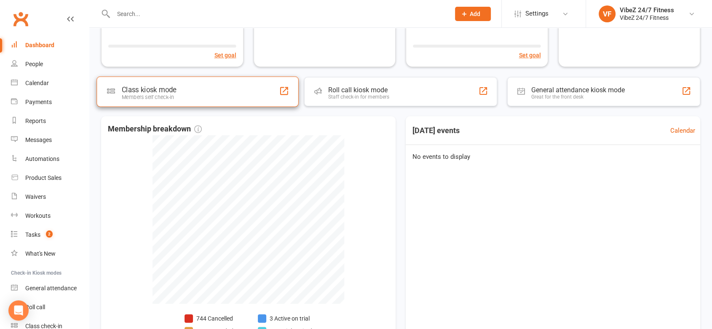
scroll to position [181, 0]
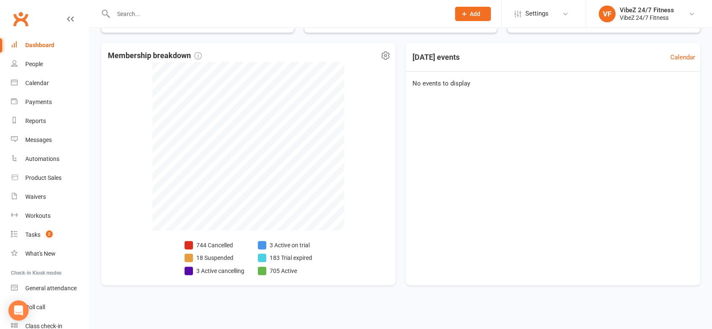
click at [210, 258] on li "18 Suspended" at bounding box center [215, 257] width 60 height 9
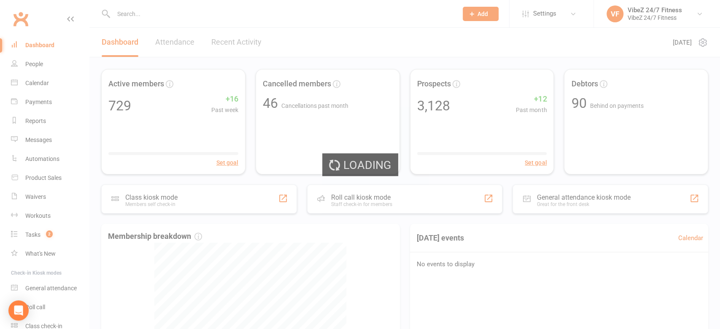
select select "100"
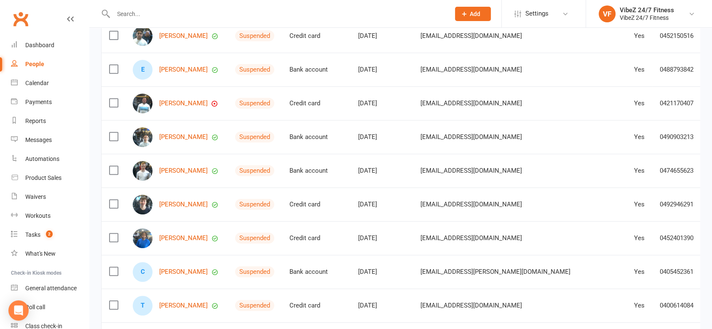
scroll to position [508, 0]
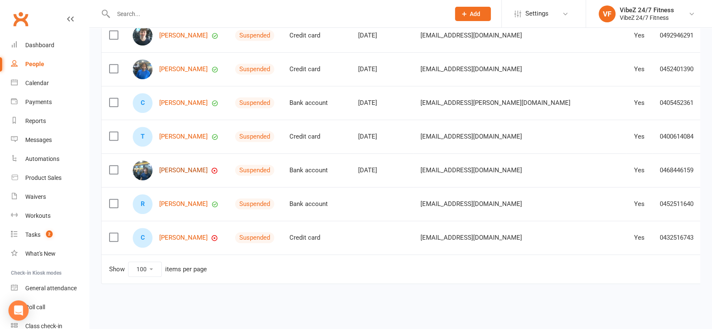
click at [208, 167] on link "[PERSON_NAME]" at bounding box center [183, 170] width 48 height 7
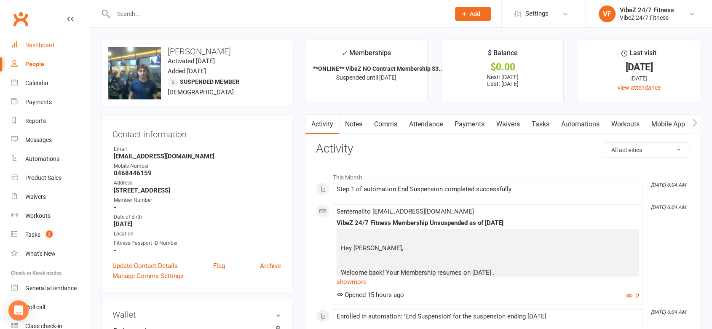
click at [57, 44] on link "Dashboard" at bounding box center [50, 45] width 78 height 19
